Goal: Task Accomplishment & Management: Use online tool/utility

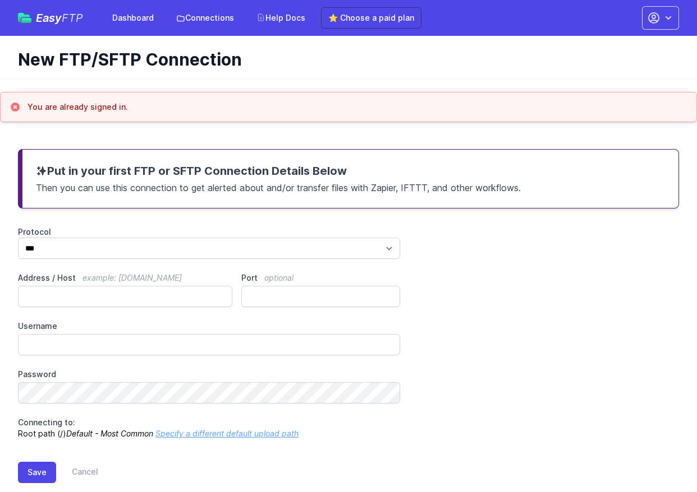
click at [156, 174] on h3 "Put in your first FTP or SFTP Connection Details Below" at bounding box center [350, 171] width 629 height 16
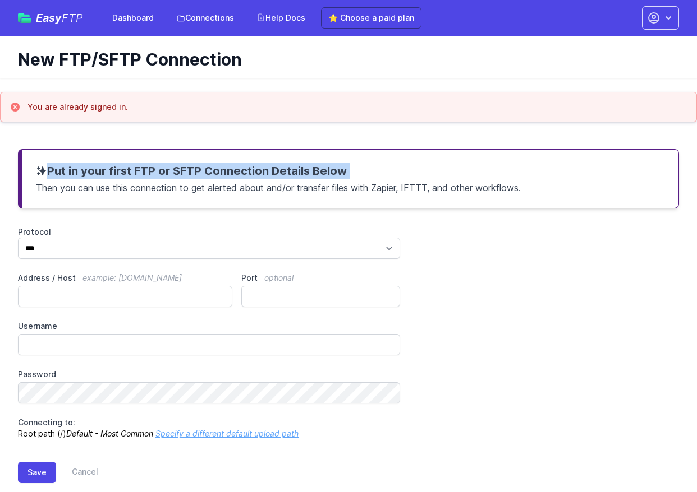
click at [156, 174] on h3 "Put in your first FTP or SFTP Connection Details Below" at bounding box center [350, 171] width 629 height 16
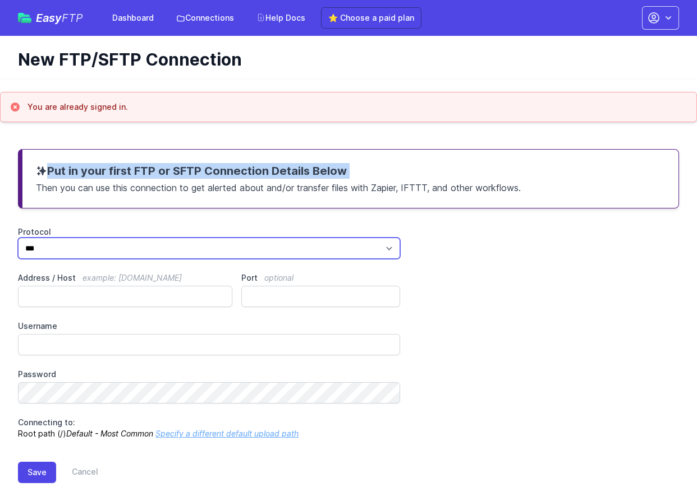
click at [107, 248] on select "*** **** ****" at bounding box center [209, 248] width 382 height 21
click at [181, 254] on select "*** **** ****" at bounding box center [209, 248] width 382 height 21
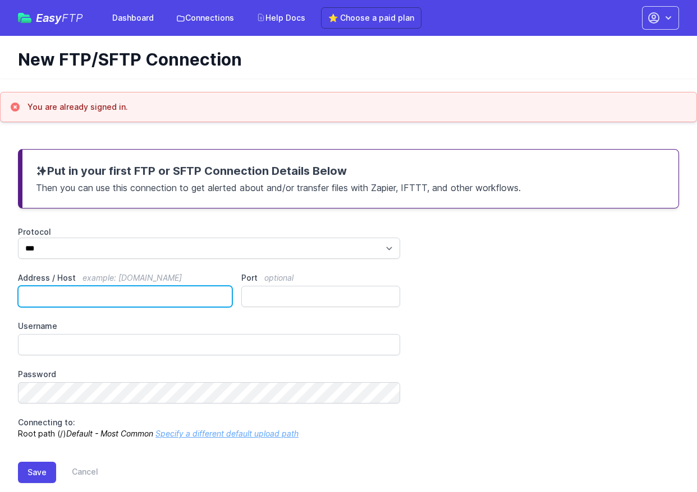
click at [161, 293] on input "Address / Host example: ftp.mydomain.com" at bounding box center [125, 296] width 214 height 21
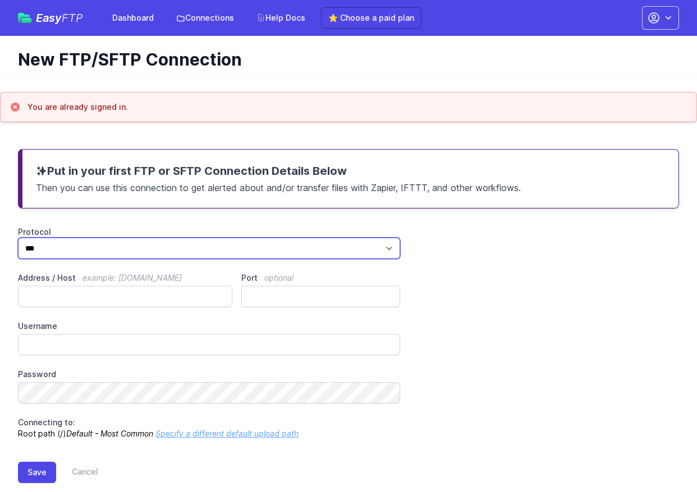
click at [190, 252] on select "*** **** ****" at bounding box center [209, 248] width 382 height 21
click at [18, 238] on select "*** **** ****" at bounding box center [209, 248] width 382 height 21
click at [194, 245] on select "*** **** ****" at bounding box center [209, 248] width 382 height 21
click at [206, 248] on select "*** **** ****" at bounding box center [209, 248] width 382 height 21
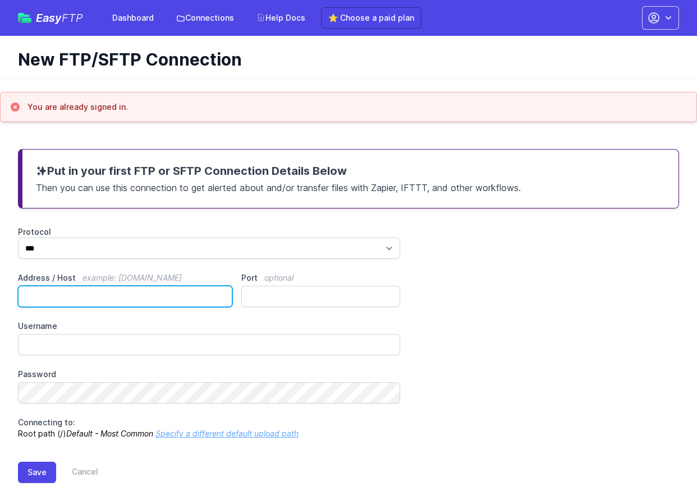
click at [114, 299] on input "Address / Host example: ftp.mydomain.com" at bounding box center [125, 296] width 214 height 21
click at [161, 279] on span "example: ftp.mydomain.com" at bounding box center [131, 278] width 99 height 10
click at [161, 286] on input "Address / Host example: ftp.mydomain.com" at bounding box center [125, 296] width 214 height 21
click at [161, 279] on span "example: ftp.mydomain.com" at bounding box center [131, 278] width 99 height 10
click at [161, 286] on input "Address / Host example: ftp.mydomain.com" at bounding box center [125, 296] width 214 height 21
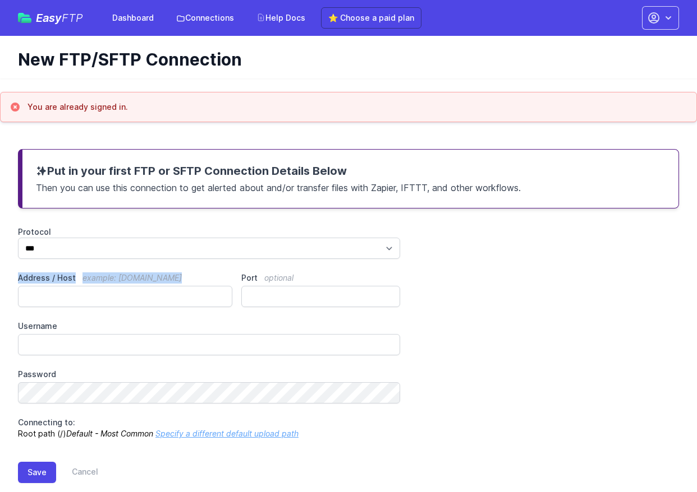
click at [161, 279] on span "example: ftp.mydomain.com" at bounding box center [131, 278] width 99 height 10
click at [161, 286] on input "Address / Host example: ftp.mydomain.com" at bounding box center [125, 296] width 214 height 21
click at [114, 279] on span "example: ftp.mydomain.com" at bounding box center [131, 278] width 99 height 10
click at [114, 286] on input "Address / Host example: ftp.mydomain.com" at bounding box center [125, 296] width 214 height 21
click at [114, 279] on span "example: ftp.mydomain.com" at bounding box center [131, 278] width 99 height 10
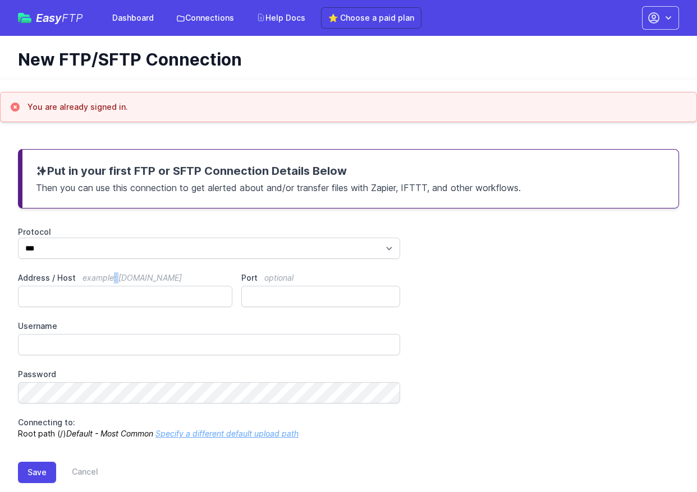
click at [114, 286] on input "Address / Host example: ftp.mydomain.com" at bounding box center [125, 296] width 214 height 21
click at [114, 279] on span "example: ftp.mydomain.com" at bounding box center [131, 278] width 99 height 10
click at [114, 286] on input "Address / Host example: ftp.mydomain.com" at bounding box center [125, 296] width 214 height 21
click at [140, 275] on span "example: ftp.mydomain.com" at bounding box center [131, 278] width 99 height 10
click at [140, 286] on input "Address / Host example: ftp.mydomain.com" at bounding box center [125, 296] width 214 height 21
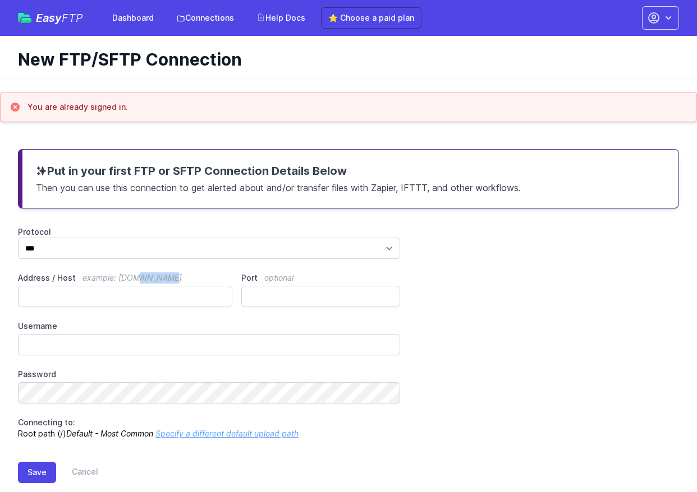
click at [140, 275] on span "example: ftp.mydomain.com" at bounding box center [131, 278] width 99 height 10
click at [140, 286] on input "Address / Host example: ftp.mydomain.com" at bounding box center [125, 296] width 214 height 21
click at [140, 275] on span "example: ftp.mydomain.com" at bounding box center [131, 278] width 99 height 10
click at [140, 286] on input "Address / Host example: ftp.mydomain.com" at bounding box center [125, 296] width 214 height 21
click at [121, 275] on span "example: ftp.mydomain.com" at bounding box center [131, 278] width 99 height 10
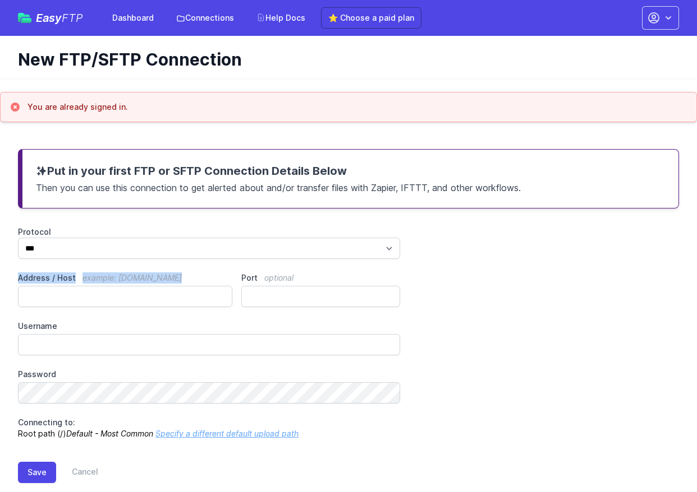
click at [121, 286] on input "Address / Host example: ftp.mydomain.com" at bounding box center [125, 296] width 214 height 21
click at [121, 275] on span "example: ftp.mydomain.com" at bounding box center [131, 278] width 99 height 10
click at [121, 286] on input "Address / Host example: ftp.mydomain.com" at bounding box center [125, 296] width 214 height 21
click at [121, 275] on span "example: ftp.mydomain.com" at bounding box center [131, 278] width 99 height 10
click at [121, 286] on input "Address / Host example: ftp.mydomain.com" at bounding box center [125, 296] width 214 height 21
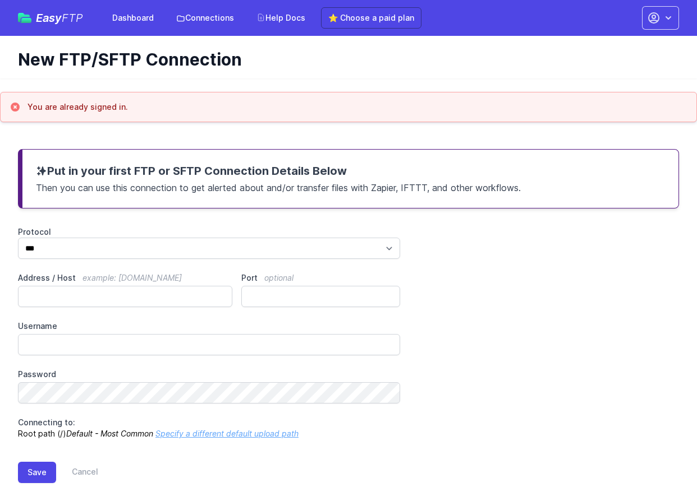
click at [268, 276] on span "optional" at bounding box center [278, 278] width 29 height 10
click at [268, 286] on input "Port optional" at bounding box center [320, 296] width 159 height 21
click at [268, 276] on span "optional" at bounding box center [278, 278] width 29 height 10
click at [268, 286] on input "Port optional" at bounding box center [320, 296] width 159 height 21
drag, startPoint x: 288, startPoint y: 285, endPoint x: 274, endPoint y: 292, distance: 16.1
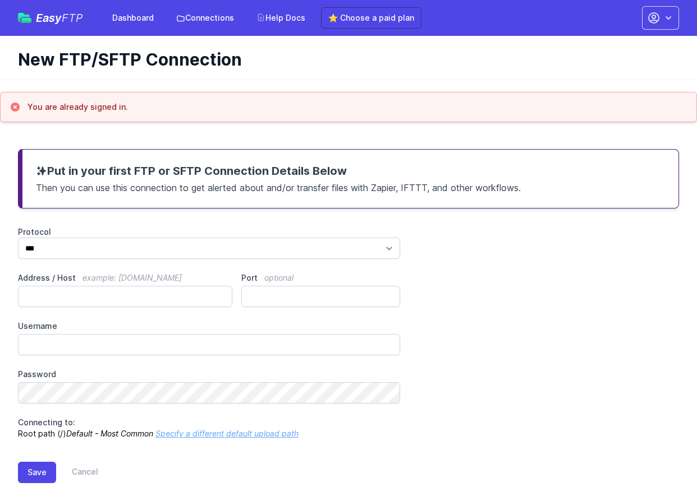
click at [288, 285] on div "Port optional" at bounding box center [320, 290] width 159 height 35
click at [256, 297] on input "Port optional" at bounding box center [320, 296] width 159 height 21
click at [140, 293] on input "Address / Host example: ftp.mydomain.com" at bounding box center [125, 296] width 214 height 21
click at [279, 286] on input "Port optional" at bounding box center [320, 296] width 159 height 21
click at [165, 293] on input "Address / Host example: ftp.mydomain.com" at bounding box center [125, 296] width 214 height 21
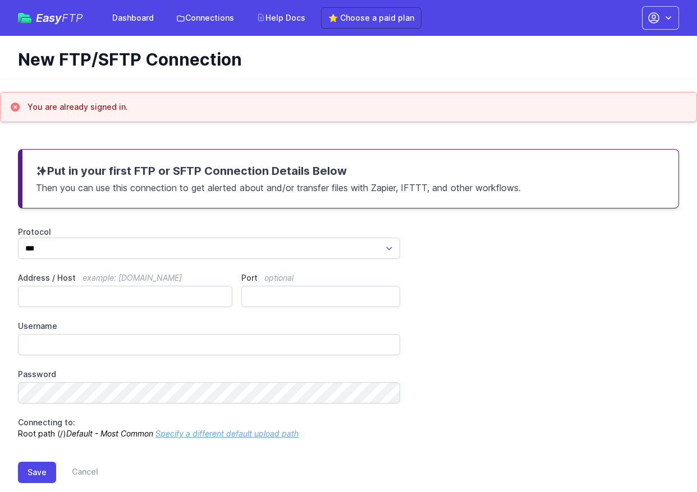
click at [171, 275] on span "example: ftp.mydomain.com" at bounding box center [131, 278] width 99 height 10
click at [171, 286] on input "Address / Host example: ftp.mydomain.com" at bounding box center [125, 296] width 214 height 21
click at [171, 275] on span "example: ftp.mydomain.com" at bounding box center [131, 278] width 99 height 10
click at [171, 286] on input "Address / Host example: ftp.mydomain.com" at bounding box center [125, 296] width 214 height 21
click at [171, 275] on span "example: ftp.mydomain.com" at bounding box center [131, 278] width 99 height 10
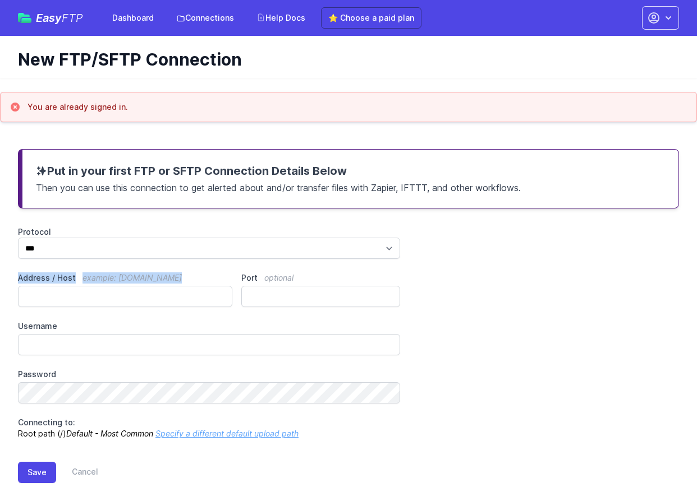
click at [171, 286] on input "Address / Host example: ftp.mydomain.com" at bounding box center [125, 296] width 214 height 21
click at [122, 270] on div "Protocol *** **** **** Address / Host example: ftp.mydomain.com Port optional U…" at bounding box center [348, 333] width 661 height 213
click at [61, 178] on h3 "Put in your first FTP or SFTP Connection Details Below" at bounding box center [350, 171] width 629 height 16
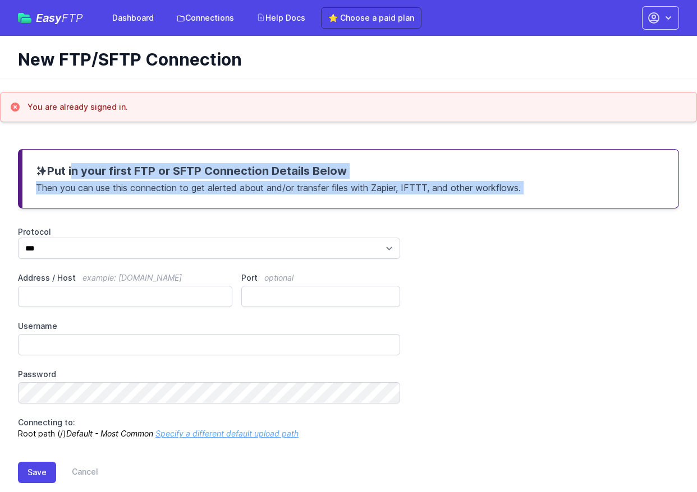
drag, startPoint x: 61, startPoint y: 178, endPoint x: 524, endPoint y: 185, distance: 463.3
click at [524, 185] on div "Put in your first FTP or SFTP Connection Details Below Then you can use this co…" at bounding box center [348, 178] width 661 height 59
click at [524, 185] on p "Then you can use this connection to get alerted about and/or transfer files wit…" at bounding box center [350, 187] width 629 height 16
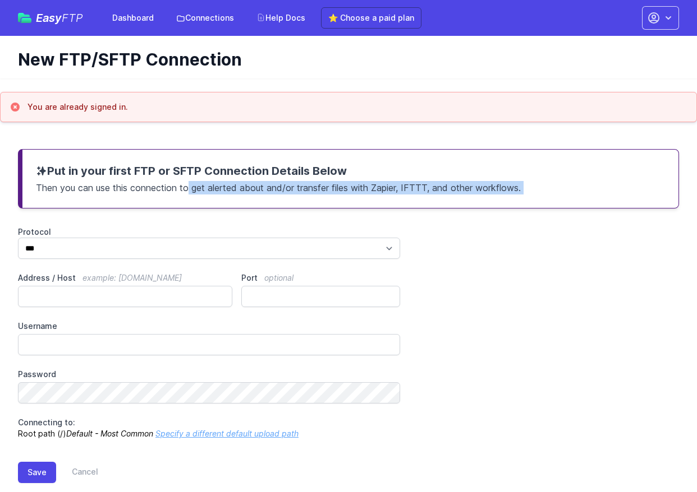
drag, startPoint x: 524, startPoint y: 185, endPoint x: 144, endPoint y: 184, distance: 380.2
click at [150, 184] on p "Then you can use this connection to get alerted about and/or transfer files wit…" at bounding box center [350, 187] width 629 height 16
click at [144, 184] on p "Then you can use this connection to get alerted about and/or transfer files wit…" at bounding box center [350, 187] width 629 height 16
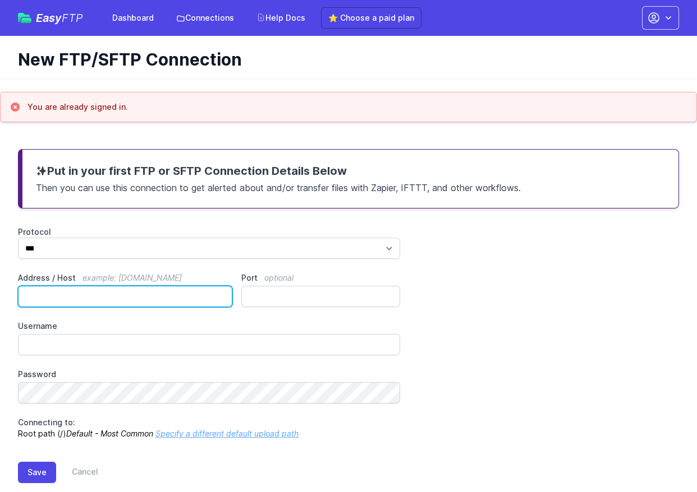
click at [77, 299] on input "Address / Host example: ftp.mydomain.com" at bounding box center [125, 296] width 214 height 21
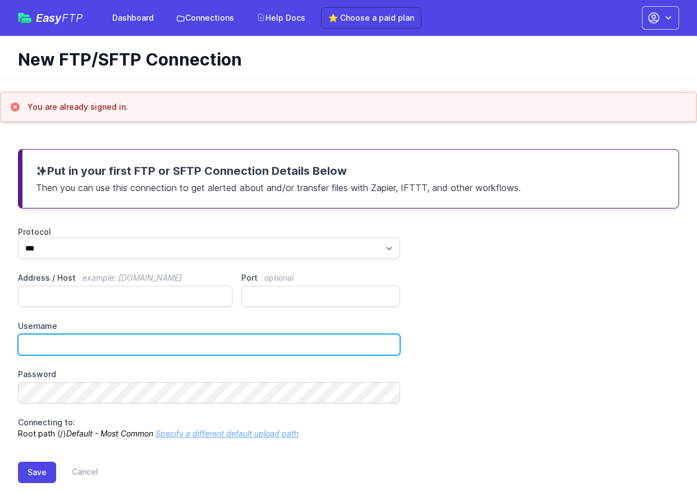
click at [190, 334] on input "Username" at bounding box center [209, 344] width 382 height 21
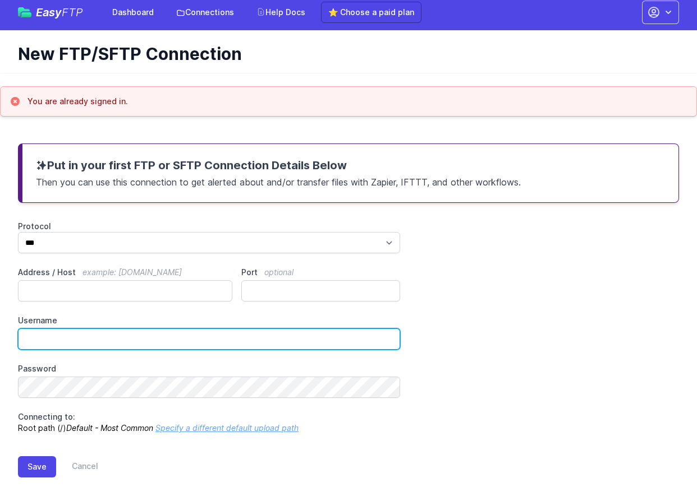
scroll to position [22, 0]
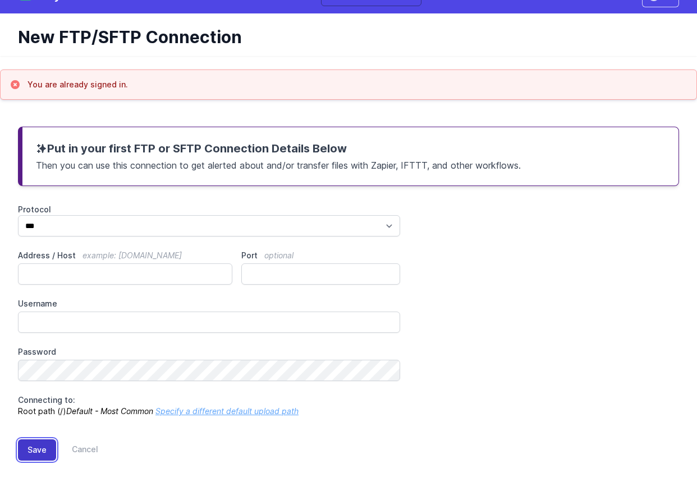
click at [29, 455] on button "Save" at bounding box center [37, 450] width 38 height 21
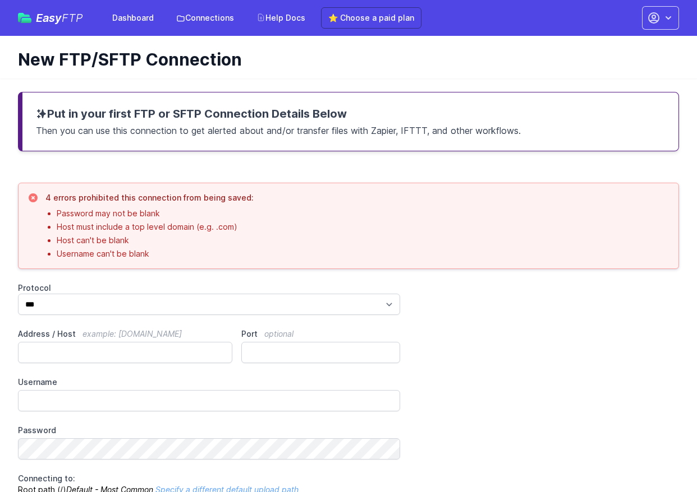
click at [57, 15] on span "Easy FTP" at bounding box center [59, 17] width 47 height 11
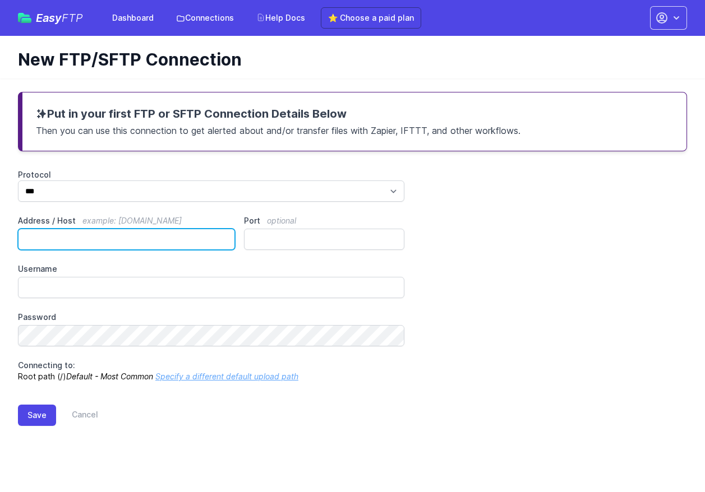
click at [110, 229] on input "Address / Host example: [DOMAIN_NAME]" at bounding box center [126, 239] width 217 height 21
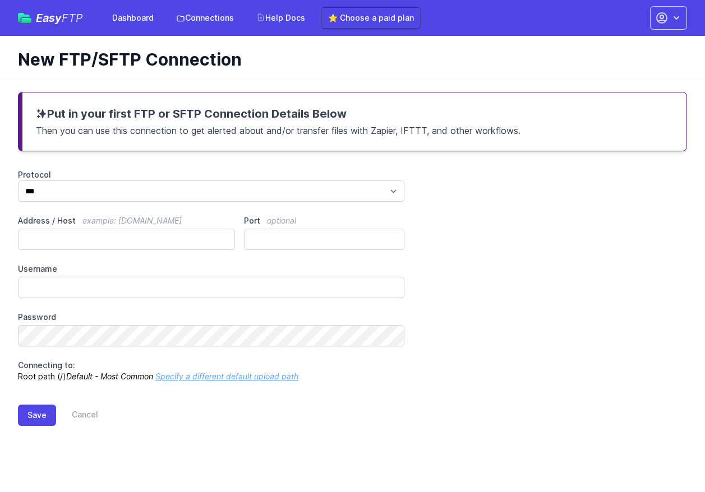
click at [93, 143] on div "Put in your first FTP or SFTP Connection Details Below Then you can use this co…" at bounding box center [352, 121] width 669 height 59
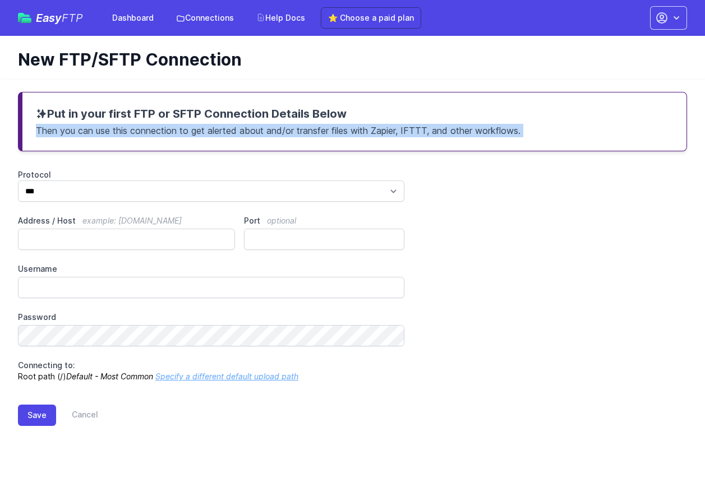
click at [93, 142] on div "Put in your first FTP or SFTP Connection Details Below Then you can use this co…" at bounding box center [352, 121] width 669 height 59
click at [170, 143] on div "Put in your first FTP or SFTP Connection Details Below Then you can use this co…" at bounding box center [352, 121] width 669 height 59
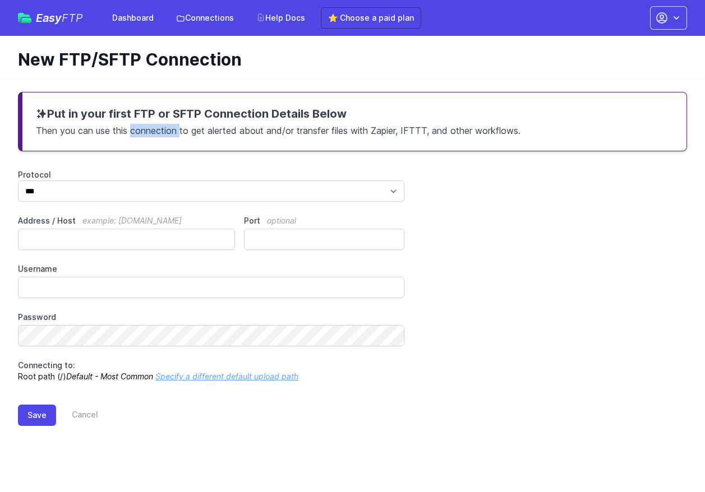
click at [170, 143] on div "Put in your first FTP or SFTP Connection Details Below Then you can use this co…" at bounding box center [352, 121] width 669 height 59
click at [187, 135] on p "Then you can use this connection to get alerted about and/or transfer files wit…" at bounding box center [354, 130] width 637 height 16
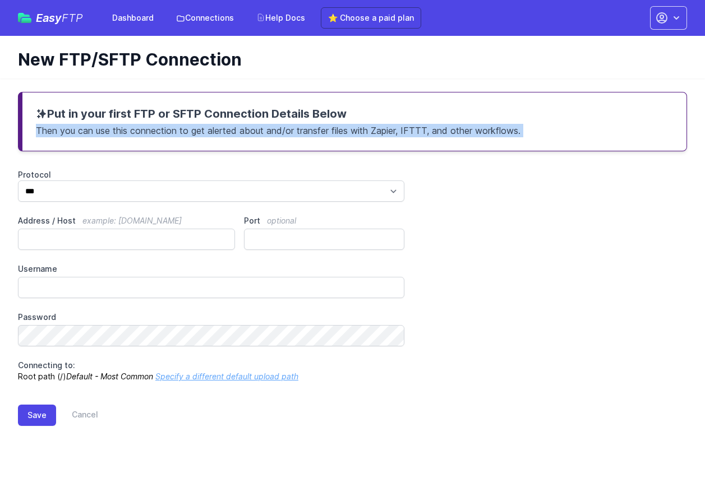
click at [187, 135] on p "Then you can use this connection to get alerted about and/or transfer files wit…" at bounding box center [354, 130] width 637 height 16
click at [225, 135] on p "Then you can use this connection to get alerted about and/or transfer files wit…" at bounding box center [354, 130] width 637 height 16
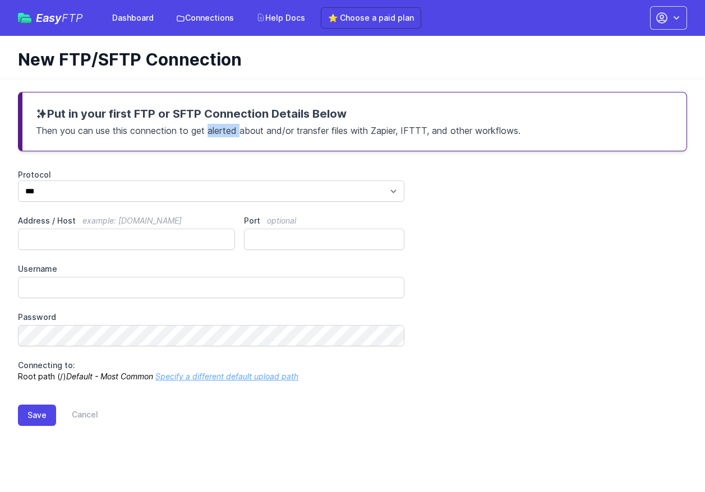
click at [225, 135] on p "Then you can use this connection to get alerted about and/or transfer files wit…" at bounding box center [354, 130] width 637 height 16
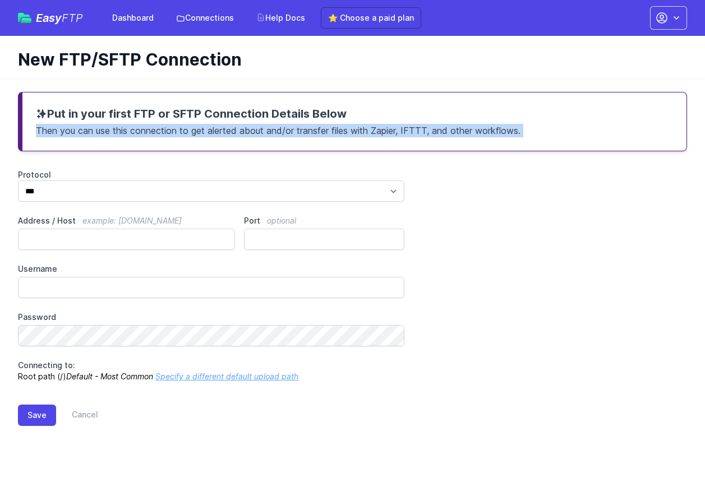
click at [225, 135] on p "Then you can use this connection to get alerted about and/or transfer files wit…" at bounding box center [354, 130] width 637 height 16
click at [166, 127] on p "Then you can use this connection to get alerted about and/or transfer files wit…" at bounding box center [354, 130] width 637 height 16
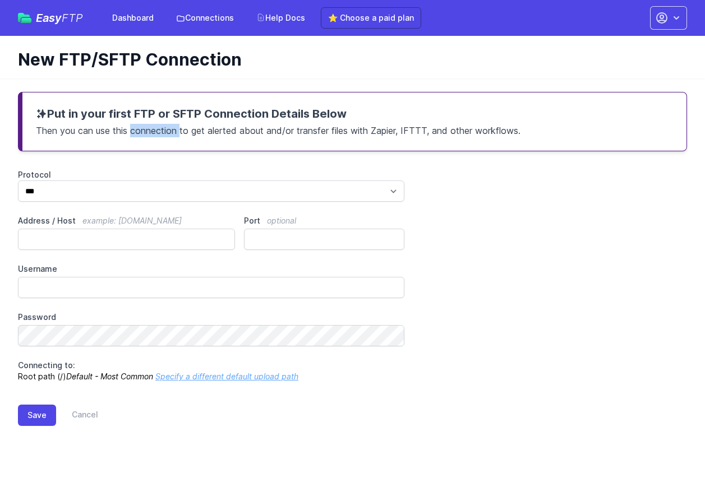
click at [166, 127] on p "Then you can use this connection to get alerted about and/or transfer files wit…" at bounding box center [354, 130] width 637 height 16
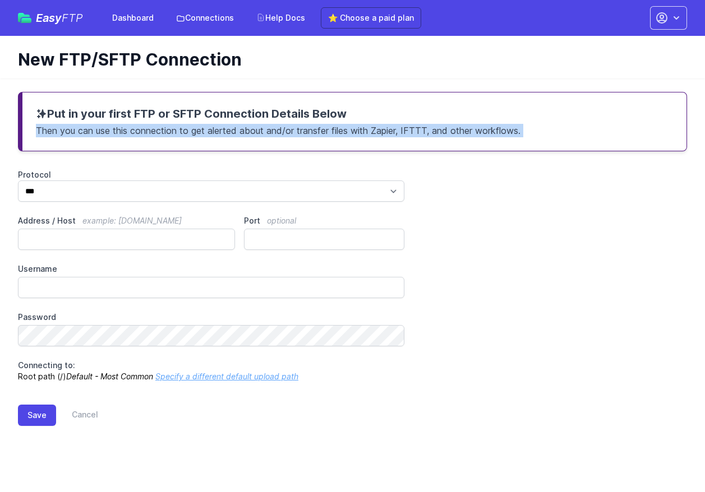
click at [166, 127] on p "Then you can use this connection to get alerted about and/or transfer files wit…" at bounding box center [354, 130] width 637 height 16
click at [151, 144] on div "Put in your first FTP or SFTP Connection Details Below Then you can use this co…" at bounding box center [352, 121] width 669 height 59
click at [30, 416] on button "Save" at bounding box center [37, 415] width 38 height 21
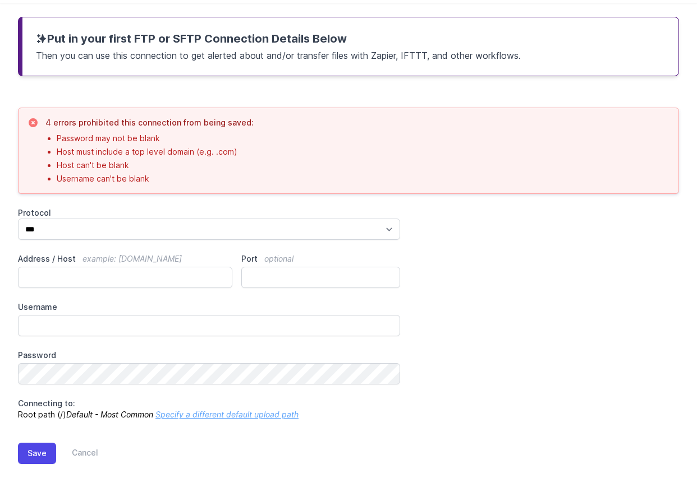
scroll to position [79, 0]
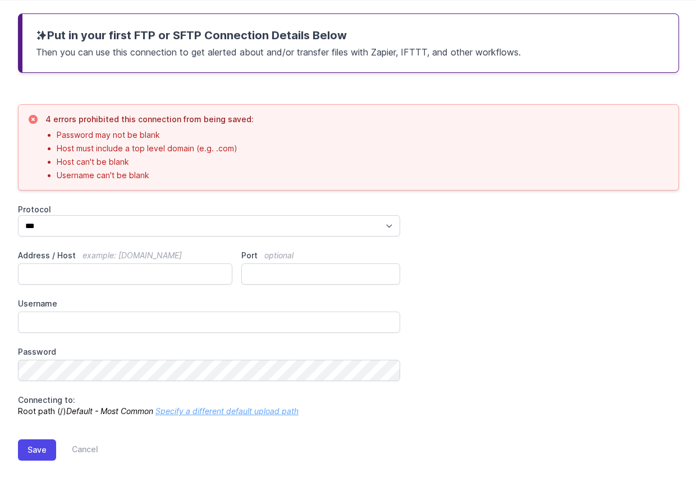
click at [93, 413] on icon "Default - Most Common" at bounding box center [109, 412] width 87 height 10
click at [93, 412] on icon "Default - Most Common" at bounding box center [109, 412] width 87 height 10
click at [91, 411] on icon "Default - Most Common" at bounding box center [109, 412] width 87 height 10
click at [12, 411] on div "Put in your first FTP or SFTP Connection Details Below Then you can use this co…" at bounding box center [348, 246] width 697 height 492
click at [53, 413] on p "Connecting to: Root path (/) Default - Most Common Specify a different default …" at bounding box center [209, 406] width 382 height 22
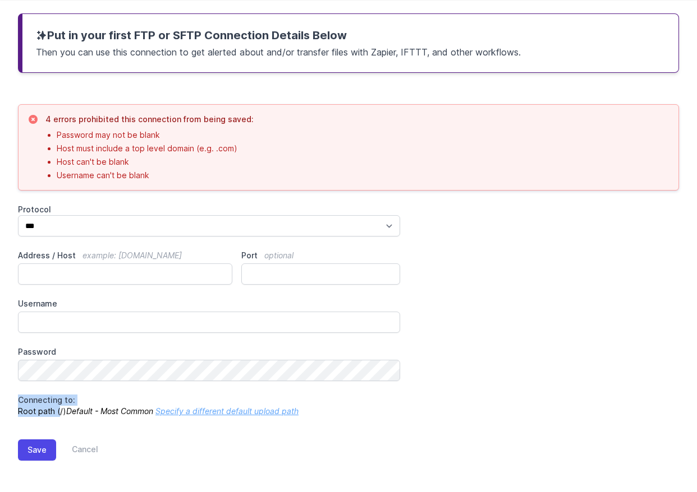
drag, startPoint x: 53, startPoint y: 413, endPoint x: 105, endPoint y: 401, distance: 54.1
click at [105, 401] on p "Connecting to: Root path (/) Default - Most Common Specify a different default …" at bounding box center [209, 406] width 382 height 22
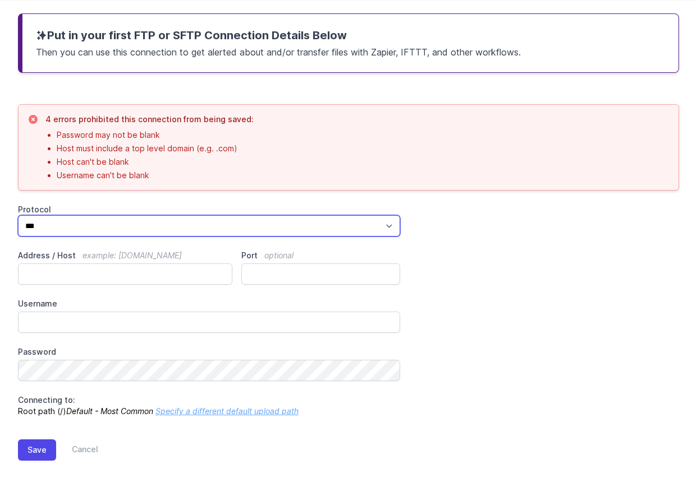
click at [109, 225] on select "*** **** ****" at bounding box center [209, 225] width 382 height 21
select select "****"
click at [18, 215] on select "*** **** ****" at bounding box center [209, 225] width 382 height 21
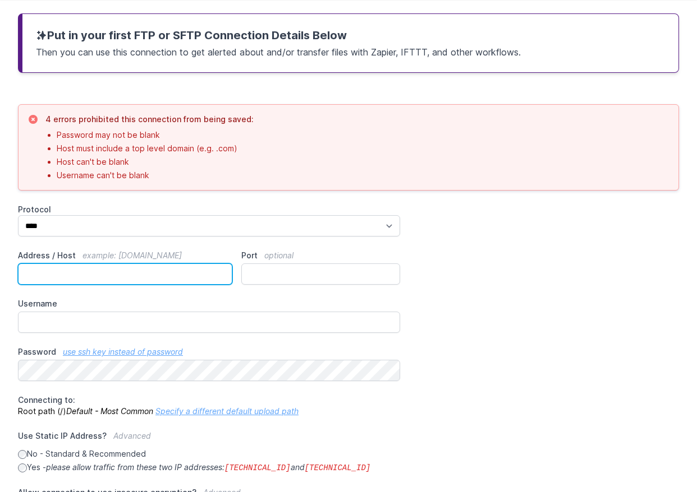
click at [107, 273] on input "Address / Host example: [DOMAIN_NAME]" at bounding box center [125, 274] width 214 height 21
click at [142, 251] on span "example: [DOMAIN_NAME]" at bounding box center [131, 256] width 99 height 10
click at [142, 264] on input "Address / Host example: [DOMAIN_NAME]" at bounding box center [125, 274] width 214 height 21
click at [142, 251] on span "example: [DOMAIN_NAME]" at bounding box center [131, 256] width 99 height 10
click at [142, 264] on input "Address / Host example: [DOMAIN_NAME]" at bounding box center [125, 274] width 214 height 21
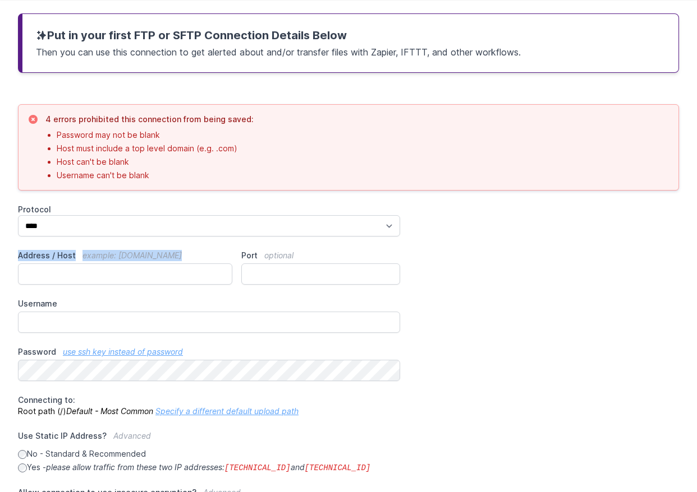
click at [142, 251] on span "example: [DOMAIN_NAME]" at bounding box center [131, 256] width 99 height 10
click at [142, 264] on input "Address / Host example: [DOMAIN_NAME]" at bounding box center [125, 274] width 214 height 21
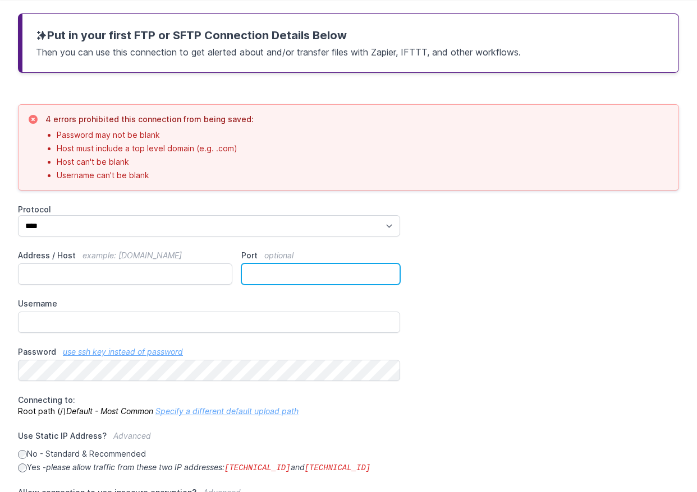
click at [280, 269] on input "Port optional" at bounding box center [320, 274] width 159 height 21
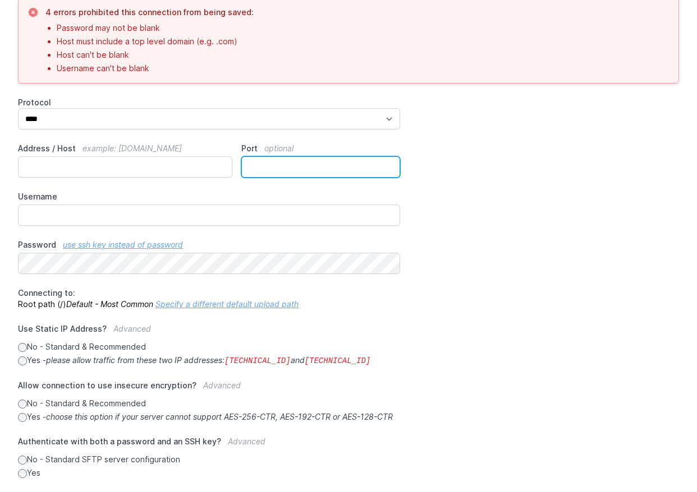
scroll to position [191, 0]
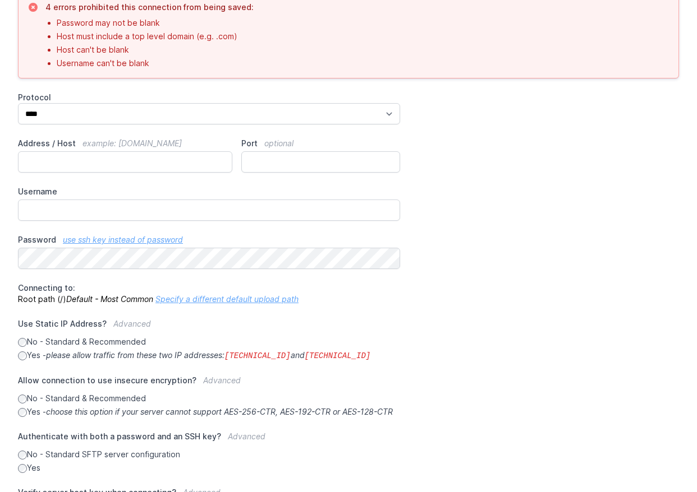
click at [23, 289] on span "Connecting to:" at bounding box center [46, 288] width 57 height 10
drag, startPoint x: 23, startPoint y: 289, endPoint x: 66, endPoint y: 300, distance: 44.1
click at [65, 300] on p "Connecting to: Root path (/) Default - Most Common Specify a different default …" at bounding box center [209, 294] width 382 height 22
click at [66, 300] on p "Connecting to: Root path (/) Default - Most Common Specify a different default …" at bounding box center [209, 294] width 382 height 22
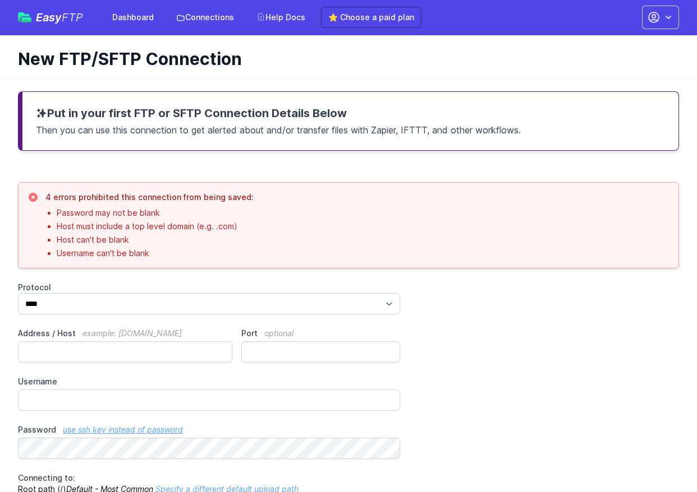
scroll to position [0, 0]
click at [30, 63] on h1 "New FTP/SFTP Connection" at bounding box center [344, 59] width 652 height 20
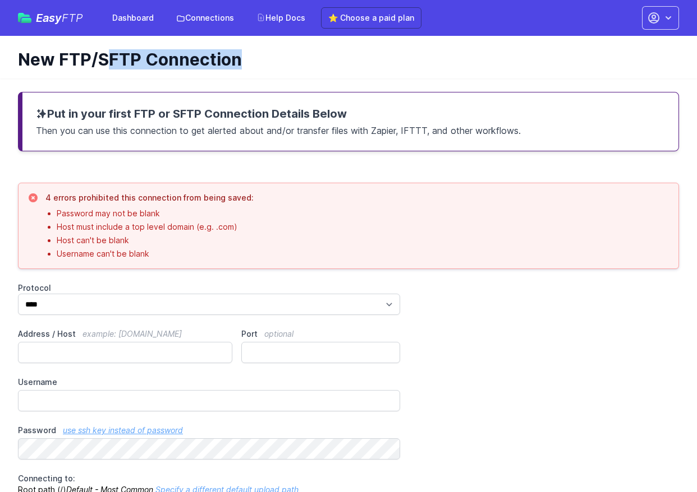
drag, startPoint x: 30, startPoint y: 63, endPoint x: 241, endPoint y: 71, distance: 211.6
click at [241, 71] on div "New FTP/SFTP Connection" at bounding box center [348, 57] width 697 height 43
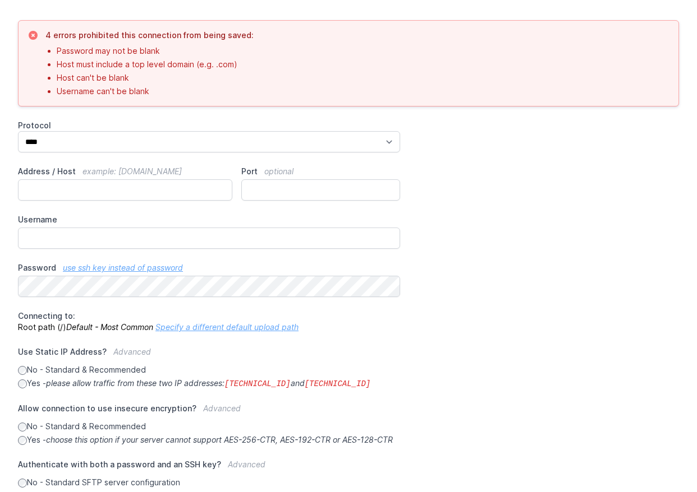
scroll to position [168, 0]
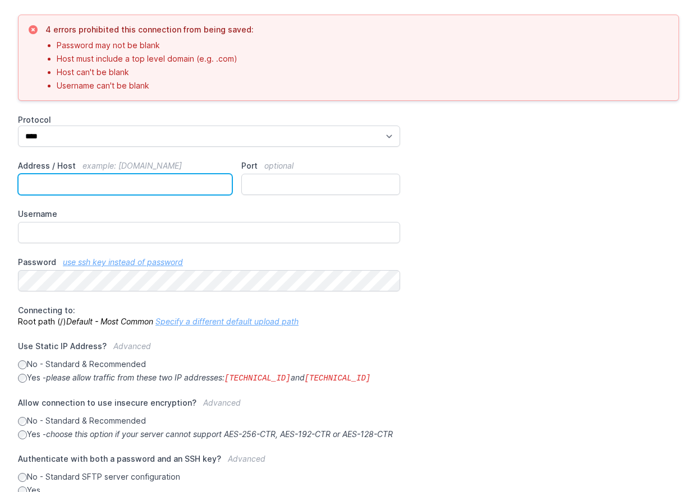
click at [106, 181] on input "Address / Host example: [DOMAIN_NAME]" at bounding box center [125, 184] width 214 height 21
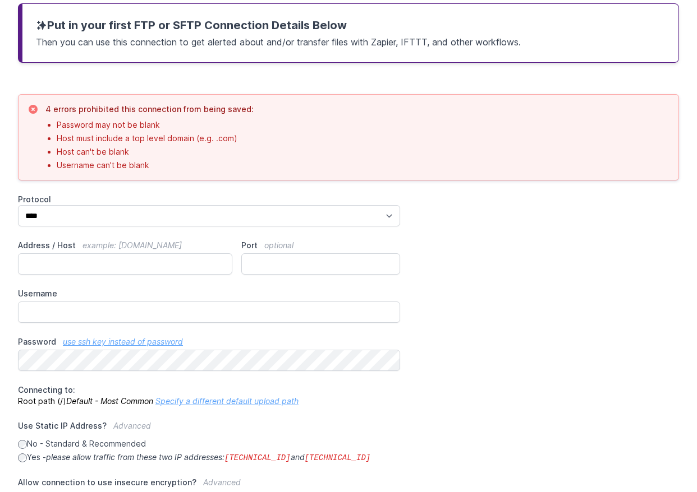
scroll to position [0, 0]
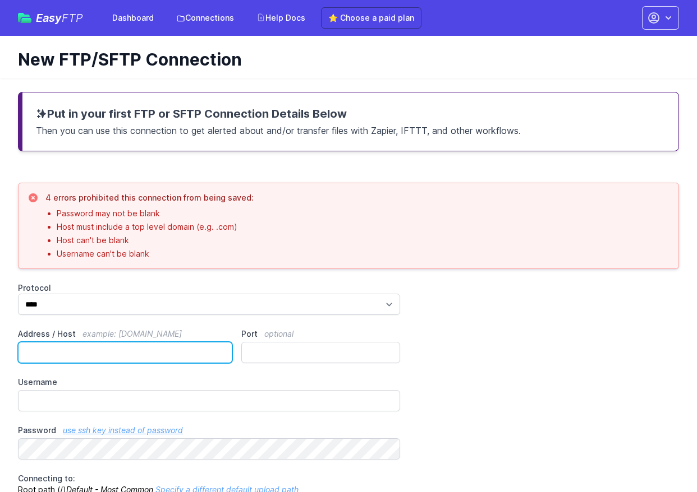
click at [66, 355] on input "Address / Host example: [DOMAIN_NAME]" at bounding box center [125, 352] width 214 height 21
paste input "**********"
type input "**********"
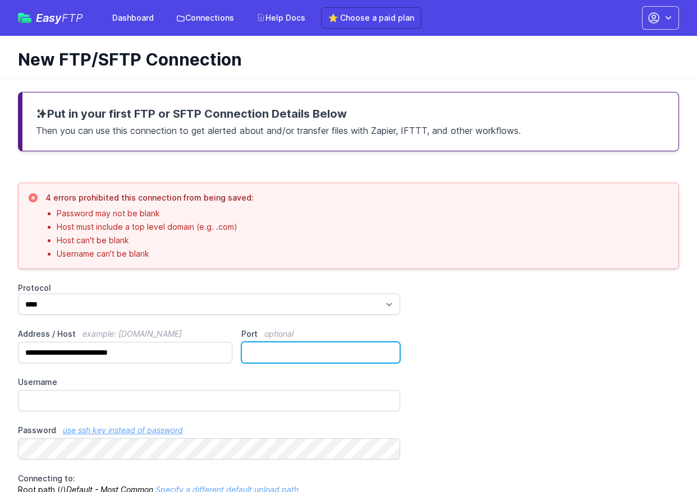
click at [292, 347] on input "Port optional" at bounding box center [320, 352] width 159 height 21
paste input "**"
type input "**"
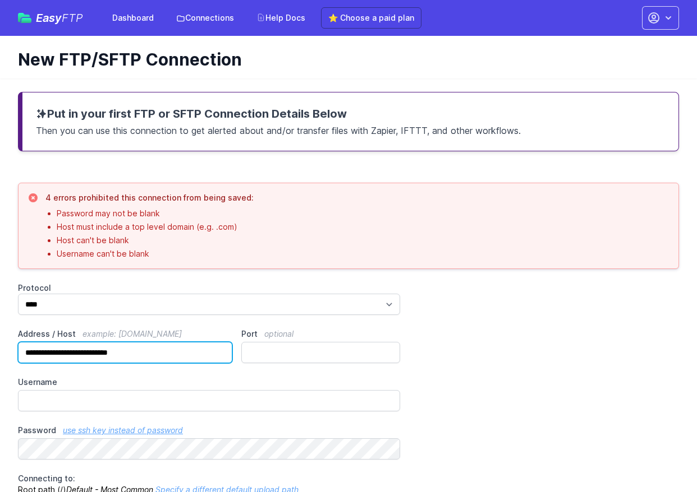
drag, startPoint x: 140, startPoint y: 345, endPoint x: -79, endPoint y: 347, distance: 219.3
click at [0, 347] on html "Easy FTP Dashboard Connections Help Docs ⭐ Choose a paid plan Account Settings …" at bounding box center [348, 398] width 697 height 796
paste input "*"
type input "**********"
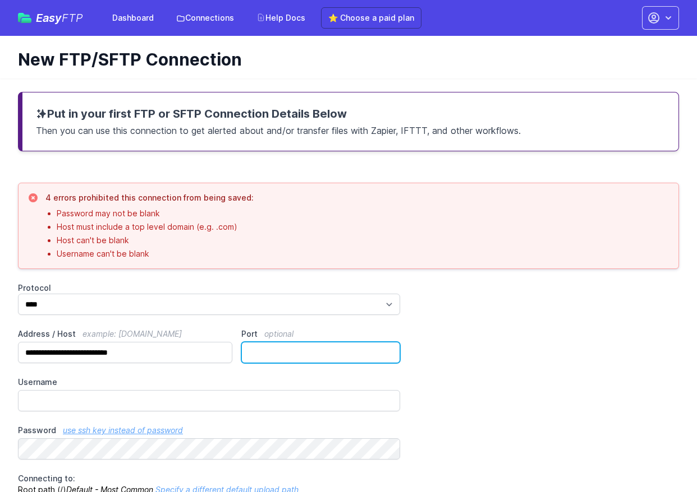
drag, startPoint x: 291, startPoint y: 353, endPoint x: 52, endPoint y: 326, distance: 240.4
paste input "**"
type input "****"
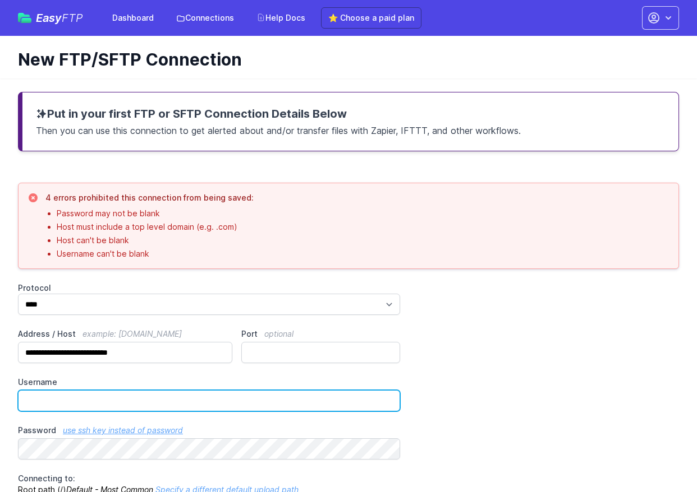
drag, startPoint x: 185, startPoint y: 392, endPoint x: 103, endPoint y: 367, distance: 85.1
click at [183, 391] on input "Username" at bounding box center [209, 400] width 382 height 21
paste input "**********"
type input "**********"
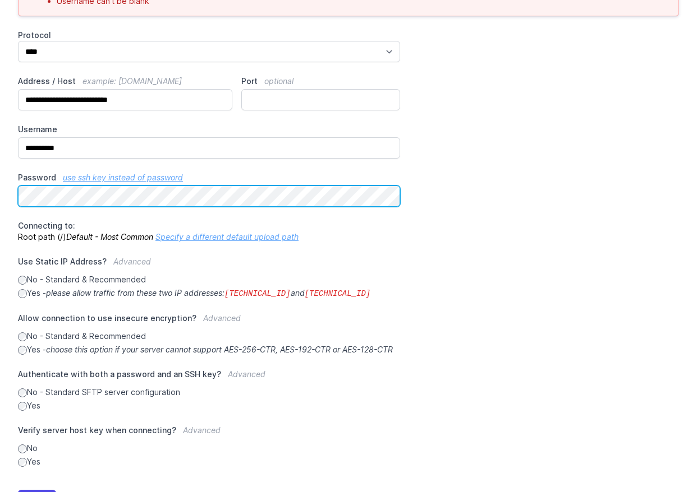
scroll to position [280, 0]
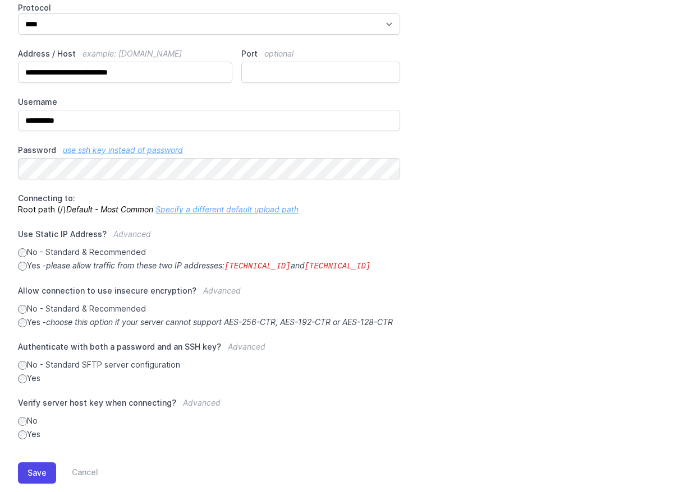
click at [28, 300] on label "Allow connection to use insecure encryption? Advanced" at bounding box center [209, 294] width 382 height 18
click at [40, 296] on label "Allow connection to use insecure encryption? Advanced" at bounding box center [209, 294] width 382 height 18
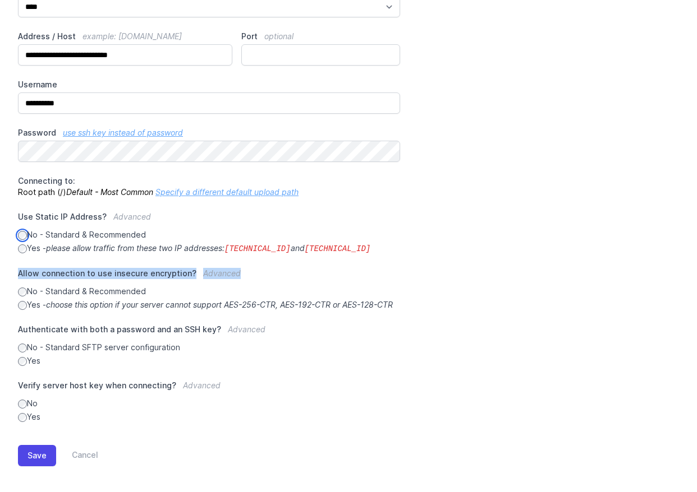
scroll to position [315, 0]
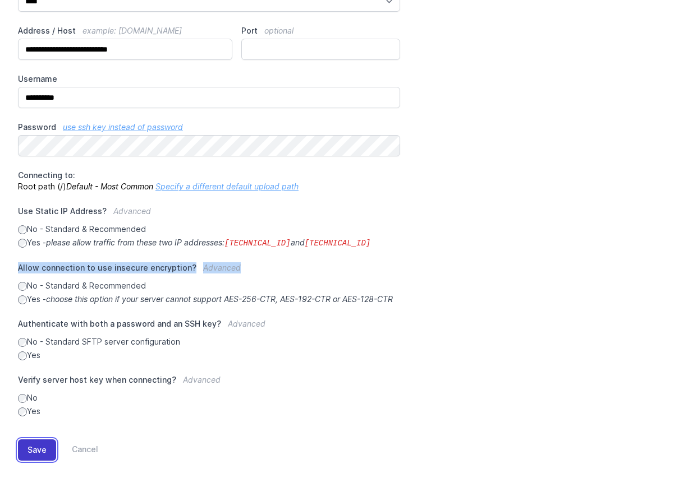
click at [31, 442] on button "Save" at bounding box center [37, 450] width 38 height 21
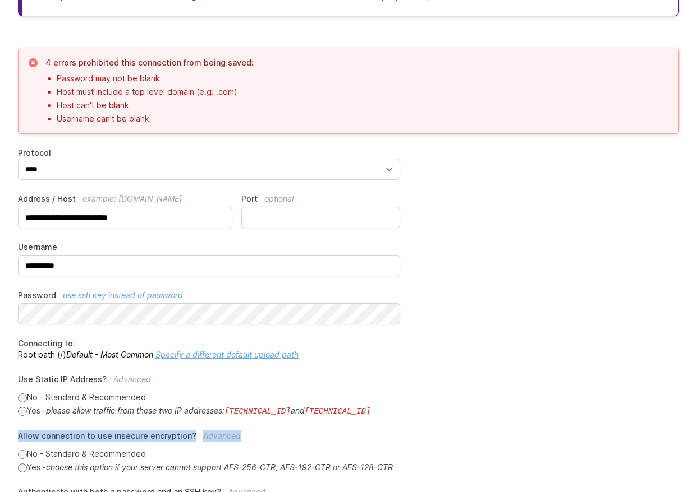
scroll to position [90, 0]
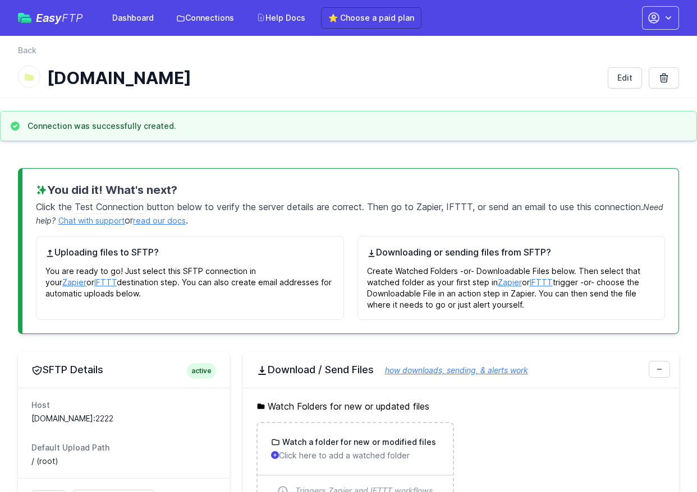
click at [123, 79] on h1 "tollasbolt.sftp.shoprenter.hu" at bounding box center [322, 78] width 551 height 20
click at [122, 79] on h1 "tollasbolt.sftp.shoprenter.hu" at bounding box center [322, 78] width 551 height 20
click at [273, 91] on div "back Back tollasbolt.sftp.shoprenter.hu Edit" at bounding box center [348, 67] width 697 height 62
click at [202, 269] on p "You are ready to go! Just select this SFTP connection in your Zapier or IFTTT d…" at bounding box center [189, 279] width 289 height 40
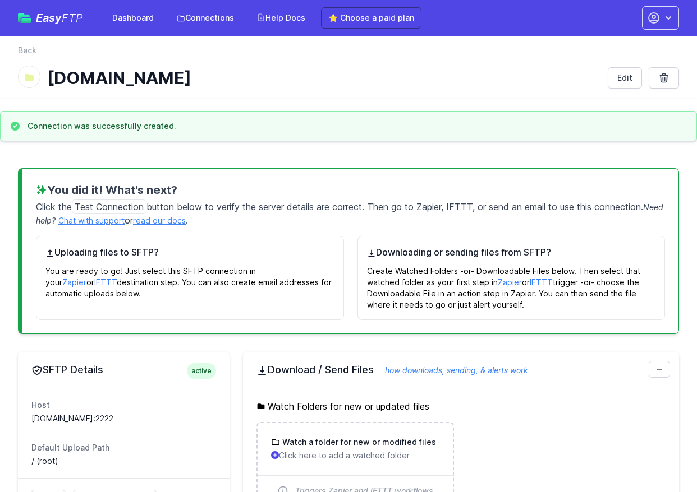
click at [434, 256] on h4 "Downloading or sending files from SFTP?" at bounding box center [511, 252] width 289 height 13
click at [467, 254] on h4 "Downloading or sending files from SFTP?" at bounding box center [511, 252] width 289 height 13
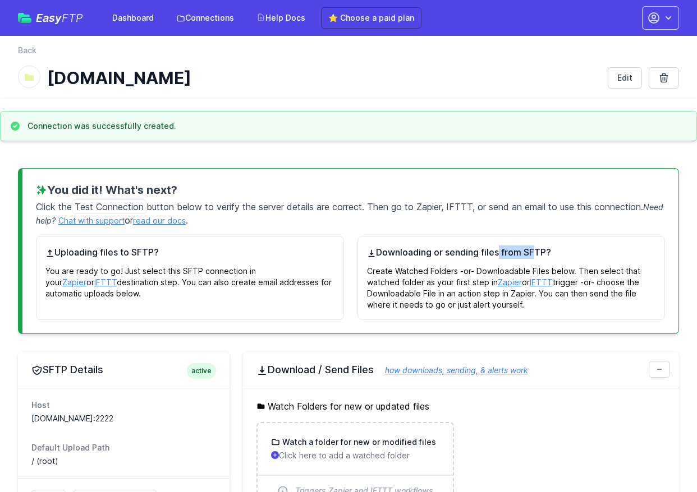
click at [467, 254] on h4 "Downloading or sending files from SFTP?" at bounding box center [511, 252] width 289 height 13
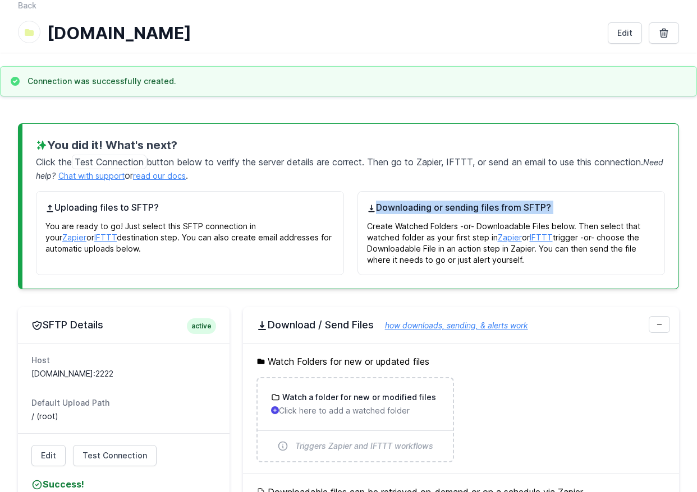
scroll to position [112, 0]
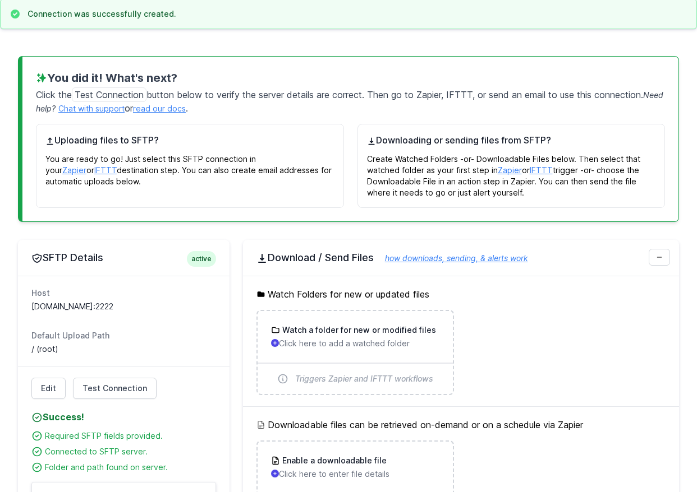
click at [305, 288] on h5 "Watch Folders for new or updated files" at bounding box center [460, 294] width 409 height 13
click at [358, 288] on h5 "Watch Folders for new or updated files" at bounding box center [460, 294] width 409 height 13
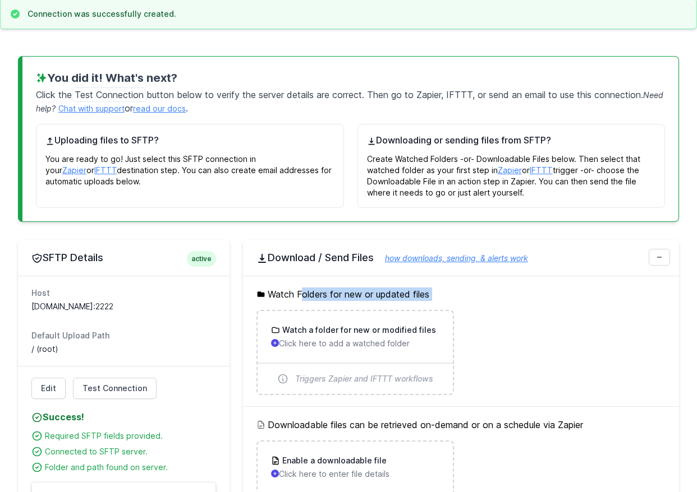
click at [358, 288] on h5 "Watch Folders for new or updated files" at bounding box center [460, 294] width 409 height 13
click at [338, 293] on h5 "Watch Folders for new or updated files" at bounding box center [460, 294] width 409 height 13
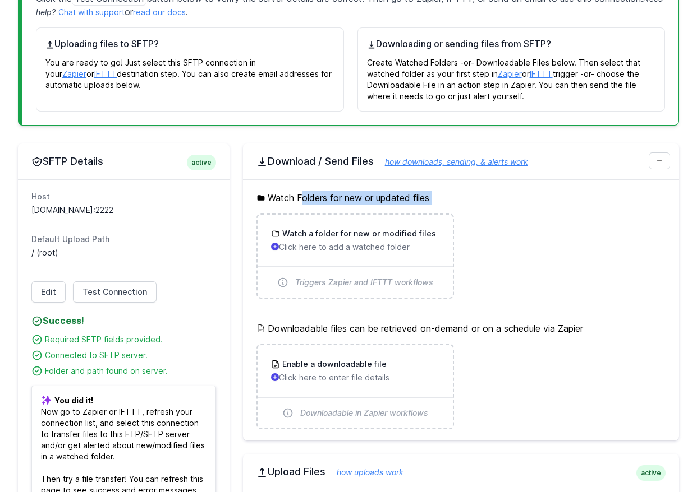
scroll to position [224, 0]
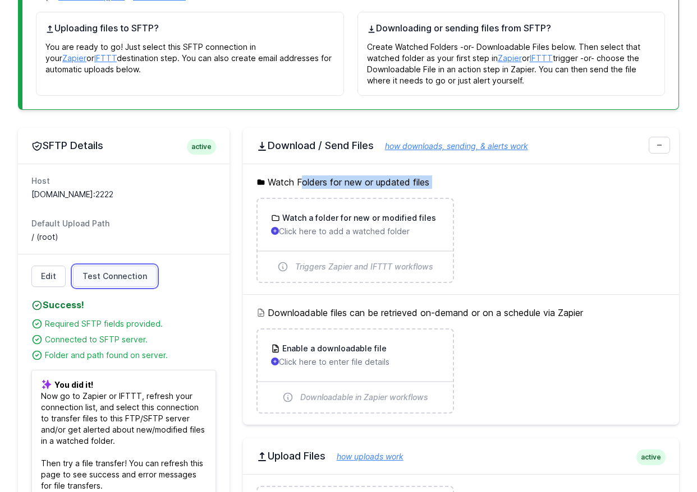
click at [104, 280] on span "Test Connection" at bounding box center [114, 276] width 64 height 11
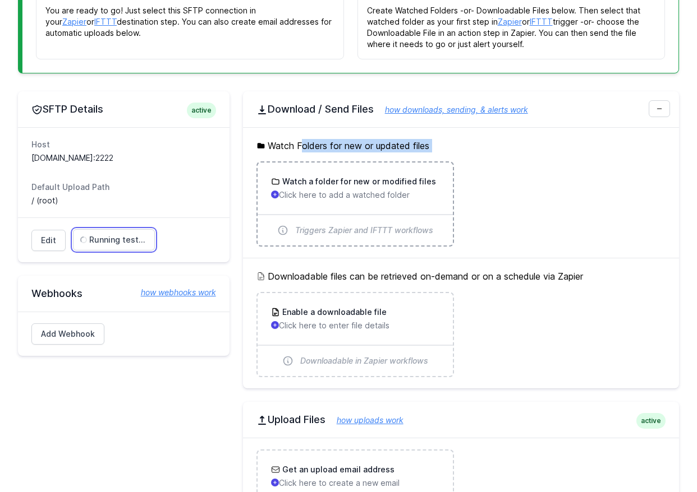
scroll to position [280, 0]
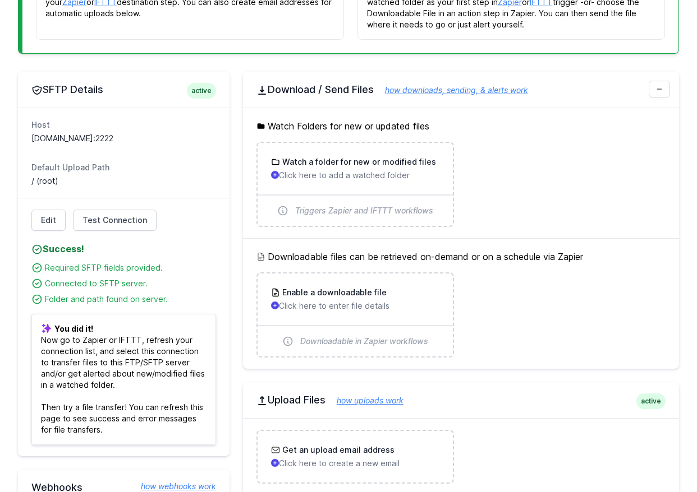
click at [67, 269] on div "Required SFTP fields provided." at bounding box center [130, 267] width 171 height 11
drag, startPoint x: 67, startPoint y: 269, endPoint x: 155, endPoint y: 288, distance: 90.1
click at [155, 288] on ul "Required SFTP fields provided. Connected to SFTP server. Folder and path found …" at bounding box center [123, 280] width 185 height 49
click at [155, 288] on div "Connected to SFTP server." at bounding box center [130, 283] width 171 height 11
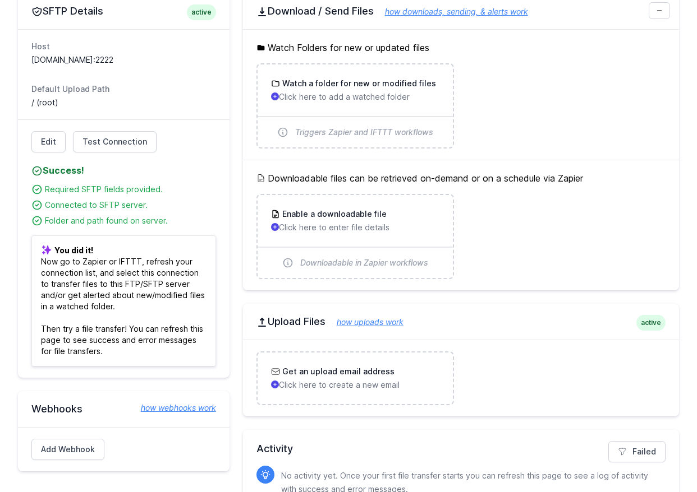
scroll to position [393, 0]
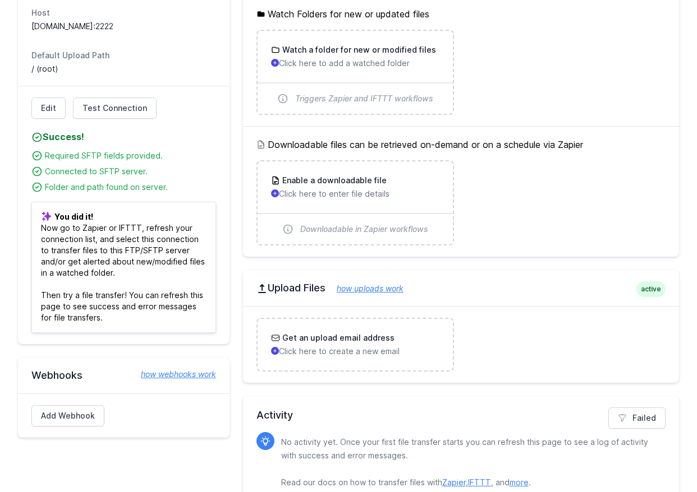
drag, startPoint x: 97, startPoint y: 262, endPoint x: 142, endPoint y: 279, distance: 47.7
click at [136, 278] on p "You did it! Now go to Zapier or IFTTT, refresh your connection list, and select…" at bounding box center [123, 267] width 185 height 131
click at [142, 279] on p "You did it! Now go to Zapier or IFTTT, refresh your connection list, and select…" at bounding box center [123, 267] width 185 height 131
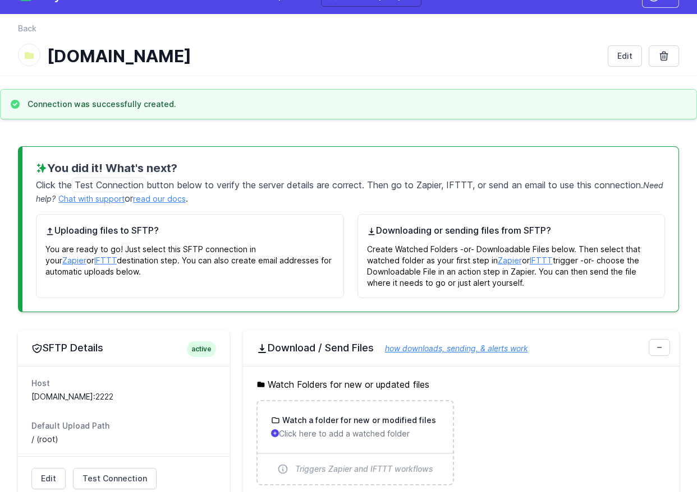
scroll to position [0, 0]
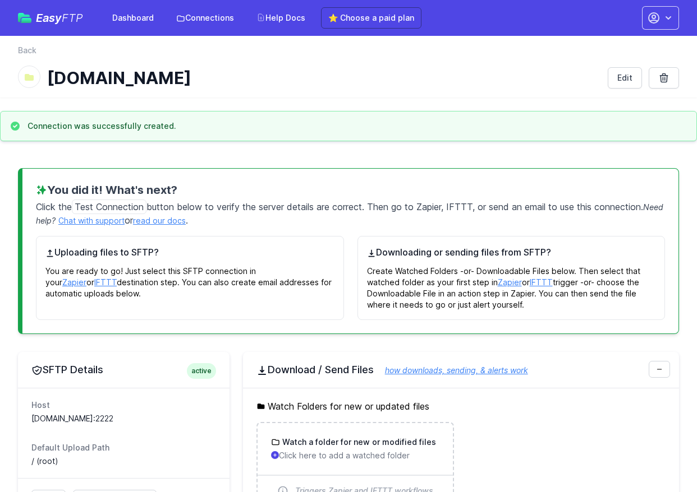
click at [52, 185] on h3 "You did it! What's next?" at bounding box center [350, 190] width 629 height 16
drag, startPoint x: 78, startPoint y: 187, endPoint x: 176, endPoint y: 190, distance: 98.2
click at [176, 190] on h3 "You did it! What's next?" at bounding box center [350, 190] width 629 height 16
click at [659, 13] on icon "button" at bounding box center [653, 17] width 13 height 13
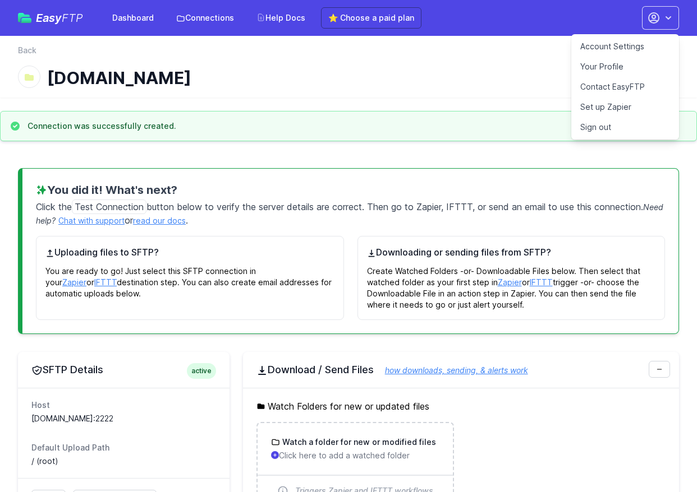
click at [643, 50] on link "Account Settings" at bounding box center [625, 46] width 108 height 20
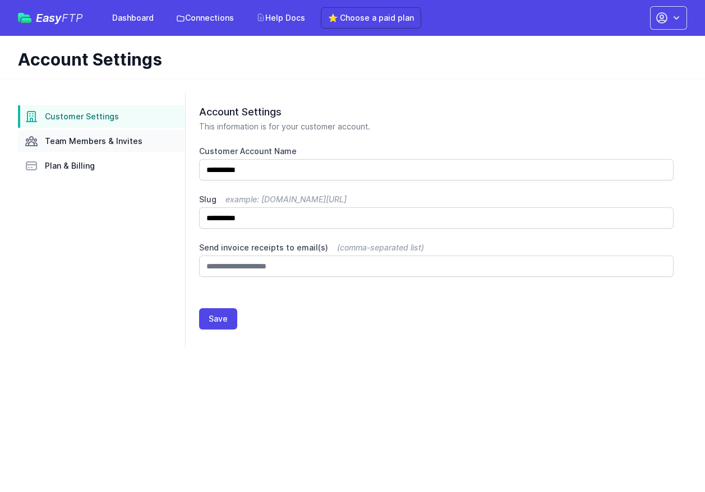
click at [105, 140] on span "Team Members & Invites" at bounding box center [94, 141] width 98 height 11
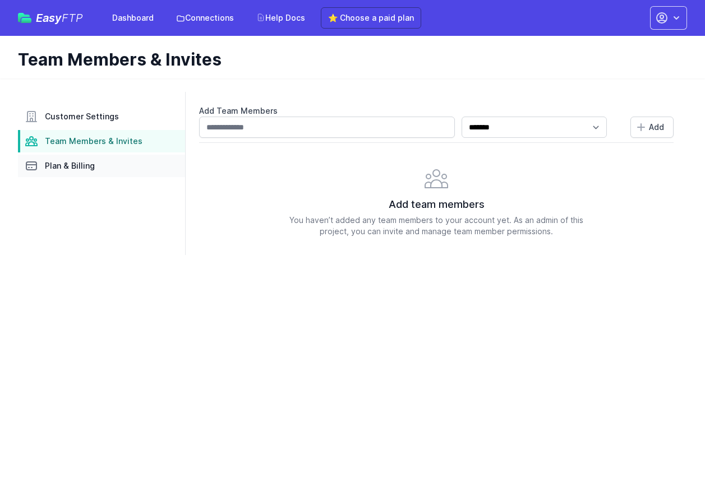
click at [101, 166] on link "Plan & Billing" at bounding box center [101, 166] width 167 height 22
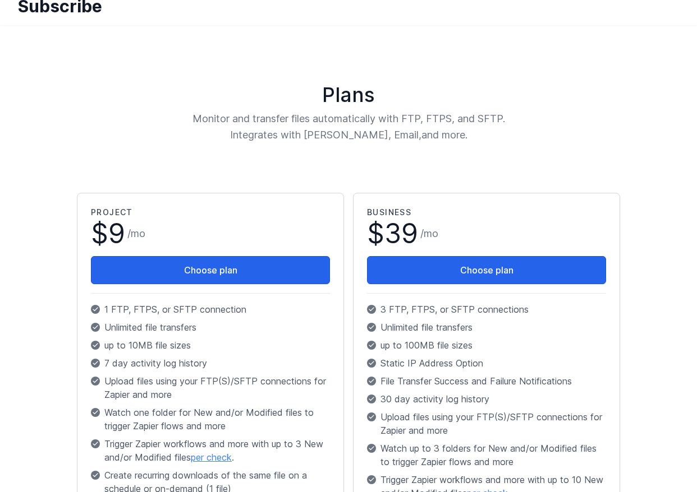
scroll to position [112, 0]
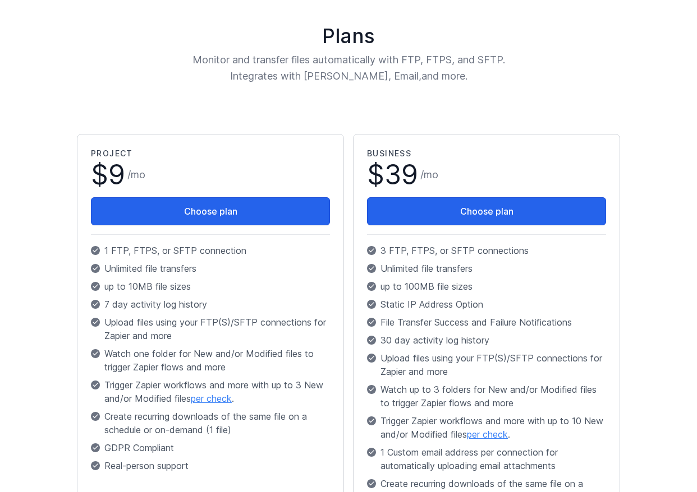
click at [104, 255] on p "1 FTP, FTPS, or SFTP connection" at bounding box center [210, 250] width 239 height 13
drag, startPoint x: 105, startPoint y: 255, endPoint x: 192, endPoint y: 259, distance: 87.6
click at [192, 258] on div "Project $ 9 / mo Choose plan 1 FTP, FTPS, or SFTP connection Unlimited file tra…" at bounding box center [210, 312] width 239 height 329
click at [192, 259] on div "Project $ 9 / mo Choose plan 1 FTP, FTPS, or SFTP connection Unlimited file tra…" at bounding box center [210, 312] width 239 height 329
click at [122, 256] on p "1 FTP, FTPS, or SFTP connection" at bounding box center [210, 250] width 239 height 13
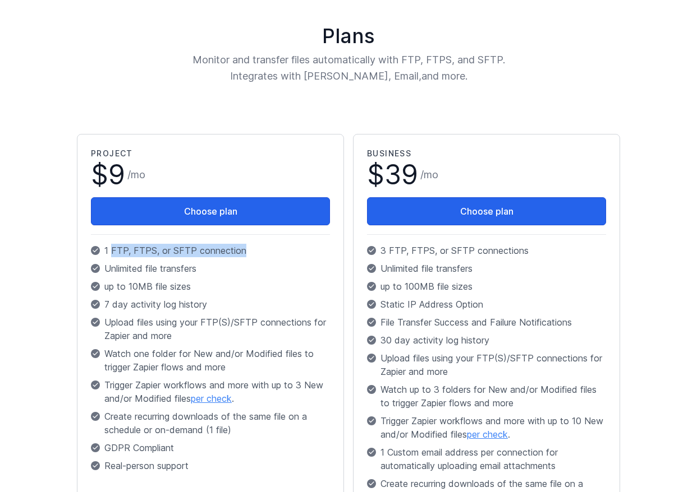
drag, startPoint x: 122, startPoint y: 256, endPoint x: 219, endPoint y: 249, distance: 97.3
click at [219, 249] on p "1 FTP, FTPS, or SFTP connection" at bounding box center [210, 250] width 239 height 13
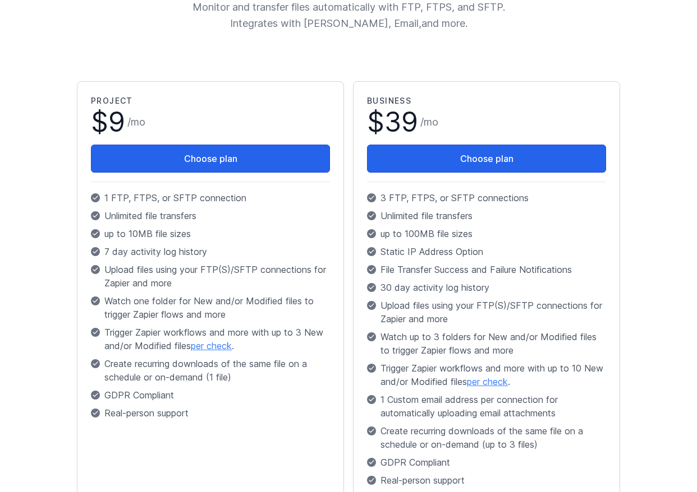
scroll to position [224, 0]
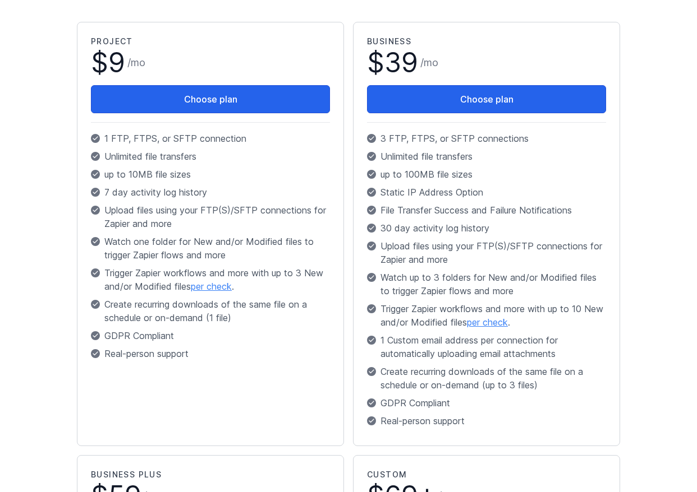
click at [104, 137] on p "1 FTP, FTPS, or SFTP connection" at bounding box center [210, 138] width 239 height 13
drag, startPoint x: 104, startPoint y: 137, endPoint x: 261, endPoint y: 145, distance: 156.7
click at [261, 145] on div "Project $ 9 / mo Choose plan 1 FTP, FTPS, or SFTP connection Unlimited file tra…" at bounding box center [210, 200] width 239 height 329
drag, startPoint x: 261, startPoint y: 145, endPoint x: 103, endPoint y: 139, distance: 157.7
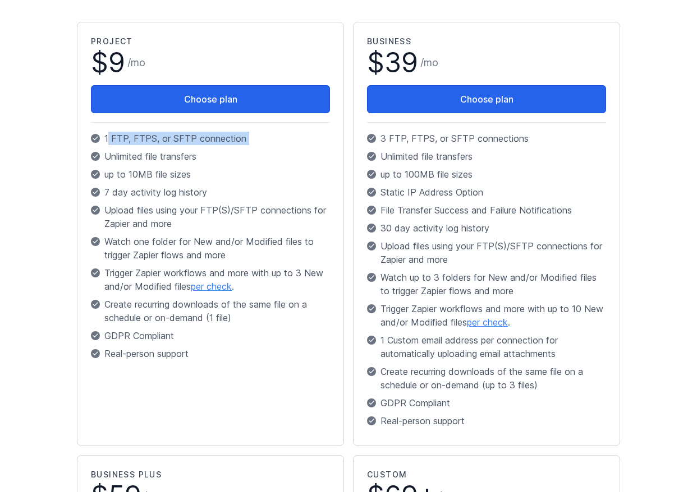
click at [104, 139] on div "Project $ 9 / mo Choose plan 1 FTP, FTPS, or SFTP connection Unlimited file tra…" at bounding box center [210, 200] width 239 height 329
click at [103, 138] on p "1 FTP, FTPS, or SFTP connection" at bounding box center [210, 138] width 239 height 13
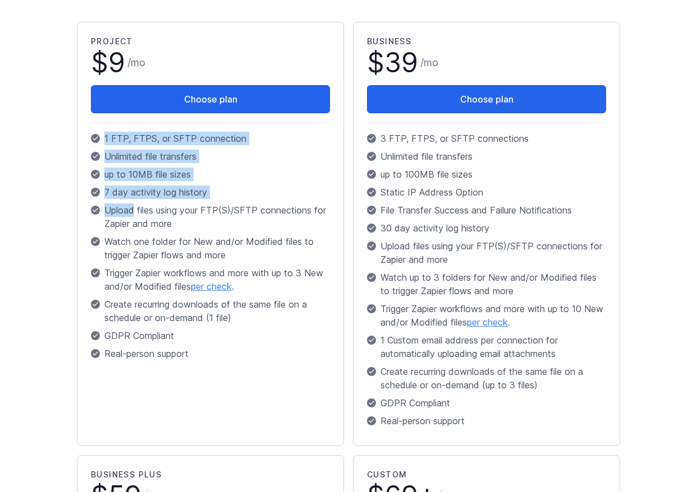
drag, startPoint x: 103, startPoint y: 138, endPoint x: 219, endPoint y: 203, distance: 133.1
click at [219, 203] on div "Project $ 9 / mo Choose plan 1 FTP, FTPS, or SFTP connection Unlimited file tra…" at bounding box center [210, 200] width 239 height 329
click at [219, 204] on p "Upload files using your FTP(S)/SFTP connections for Zapier and more" at bounding box center [210, 217] width 239 height 27
drag, startPoint x: 197, startPoint y: 195, endPoint x: 133, endPoint y: 147, distance: 79.7
click at [135, 150] on div "Project $ 9 / mo Choose plan 1 FTP, FTPS, or SFTP connection Unlimited file tra…" at bounding box center [210, 200] width 239 height 329
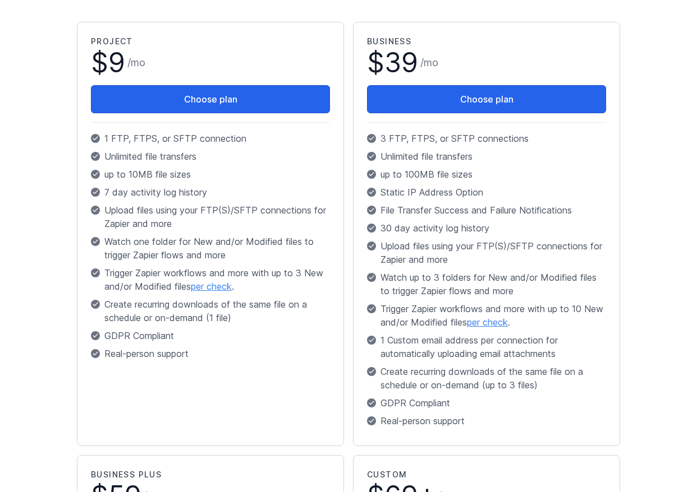
click at [131, 145] on div "Project $ 9 / mo Choose plan 1 FTP, FTPS, or SFTP connection Unlimited file tra…" at bounding box center [210, 200] width 239 height 329
click at [112, 135] on p "1 FTP, FTPS, or SFTP connection" at bounding box center [210, 138] width 239 height 13
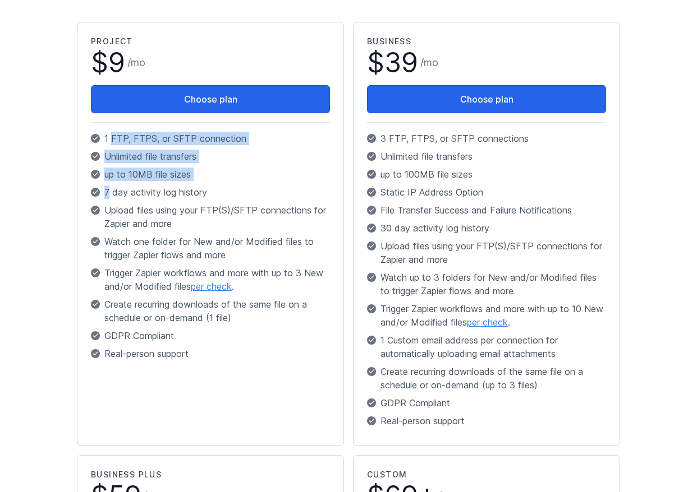
drag, startPoint x: 112, startPoint y: 135, endPoint x: 246, endPoint y: 188, distance: 144.5
click at [246, 188] on div "Project $ 9 / mo Choose plan 1 FTP, FTPS, or SFTP connection Unlimited file tra…" at bounding box center [210, 200] width 239 height 329
click at [246, 188] on p "7 day activity log history" at bounding box center [210, 192] width 239 height 13
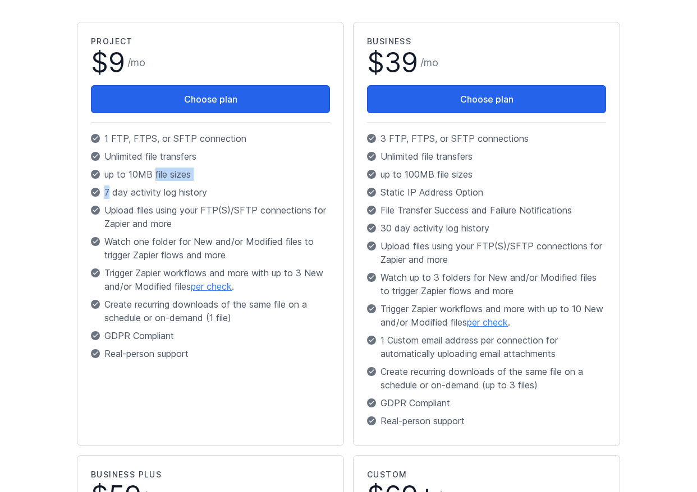
drag, startPoint x: 246, startPoint y: 188, endPoint x: 131, endPoint y: 164, distance: 118.0
click at [132, 165] on div "Project $ 9 / mo Choose plan 1 FTP, FTPS, or SFTP connection Unlimited file tra…" at bounding box center [210, 200] width 239 height 329
click at [131, 164] on div "Project $ 9 / mo Choose plan 1 FTP, FTPS, or SFTP connection Unlimited file tra…" at bounding box center [210, 200] width 239 height 329
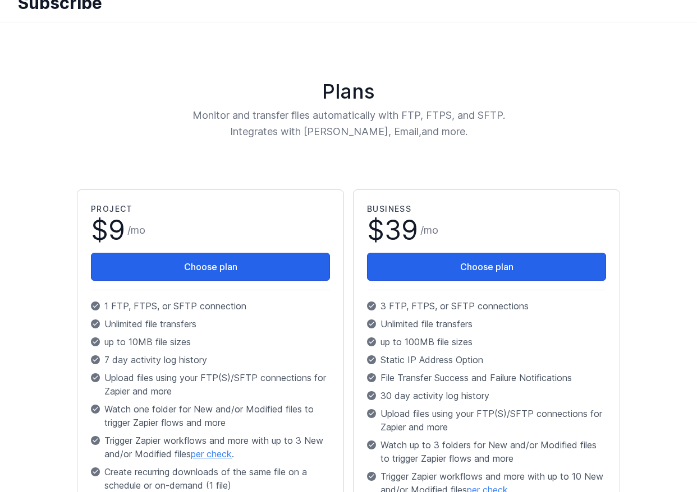
scroll to position [56, 0]
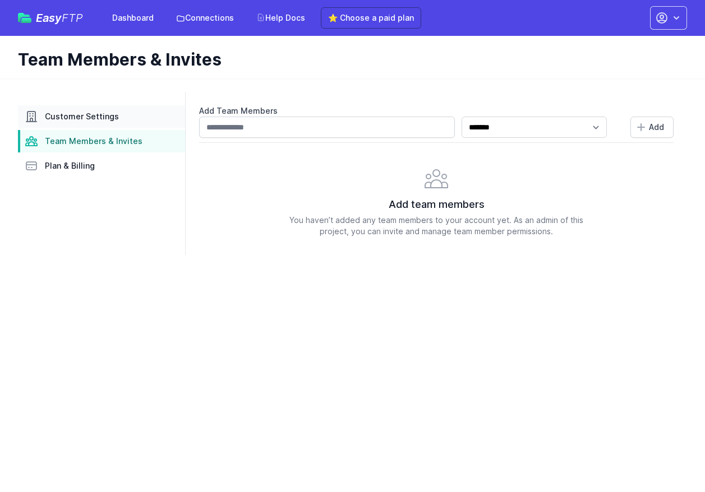
click at [92, 118] on span "Customer Settings" at bounding box center [82, 116] width 74 height 11
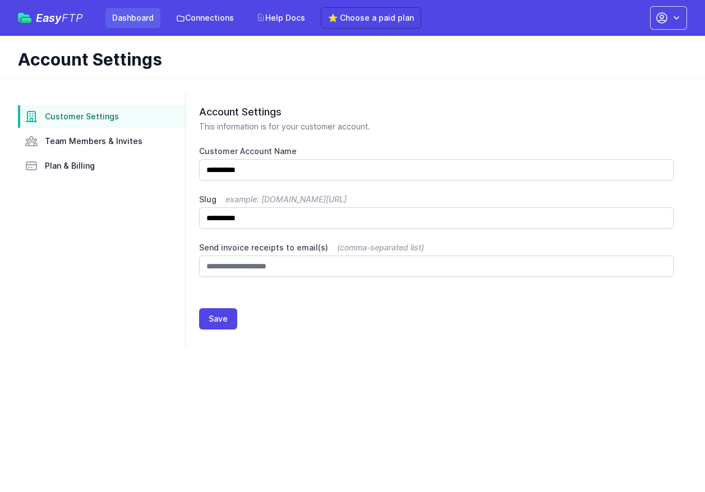
click at [135, 22] on link "Dashboard" at bounding box center [132, 18] width 55 height 20
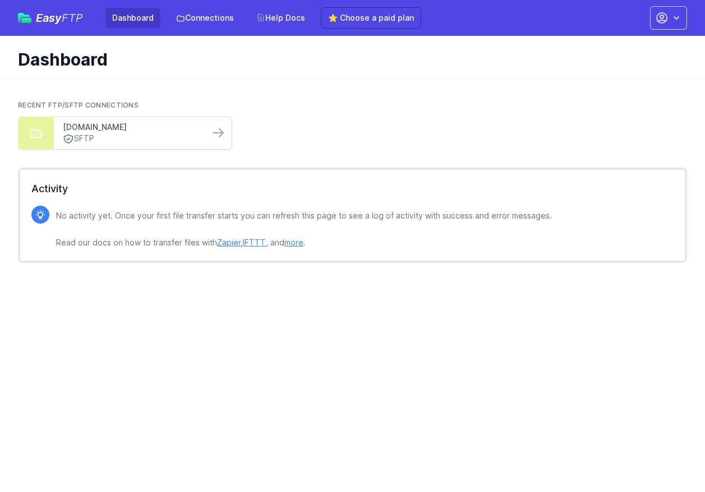
click at [109, 132] on link "[DOMAIN_NAME]" at bounding box center [131, 127] width 137 height 11
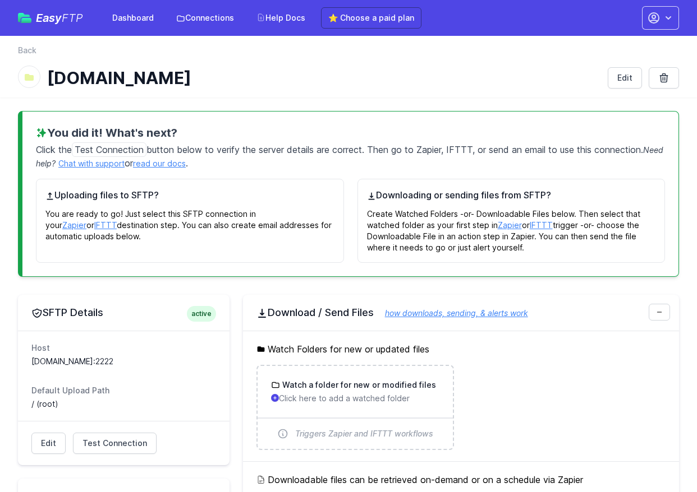
click at [41, 18] on span "Easy FTP" at bounding box center [59, 17] width 47 height 11
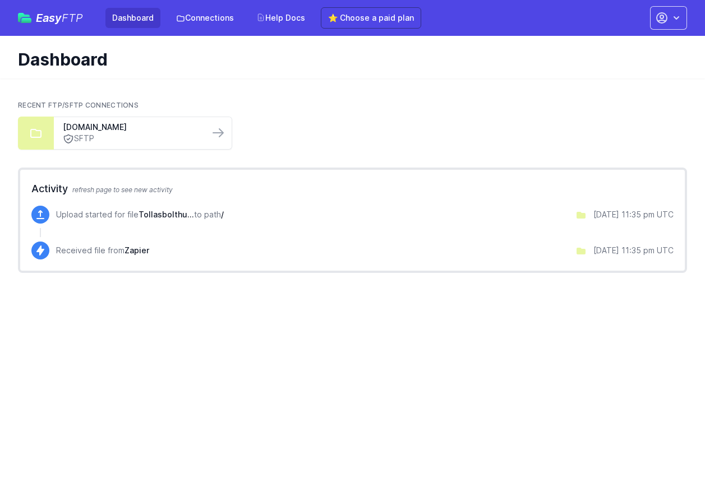
click at [84, 214] on p "Upload started for file Tollasbolthu... to path /" at bounding box center [140, 214] width 168 height 11
drag, startPoint x: 84, startPoint y: 214, endPoint x: 229, endPoint y: 229, distance: 146.1
click at [229, 229] on div "Upload started for file Tollasbolthu... to path / [DATE] 11:35 pm UTC" at bounding box center [352, 224] width 642 height 36
click at [230, 229] on div "Upload started for file Tollasbolthu... to path / [DATE] 11:35 pm UTC" at bounding box center [352, 224] width 642 height 36
click at [156, 216] on span "Tollasbolthu..." at bounding box center [167, 215] width 56 height 10
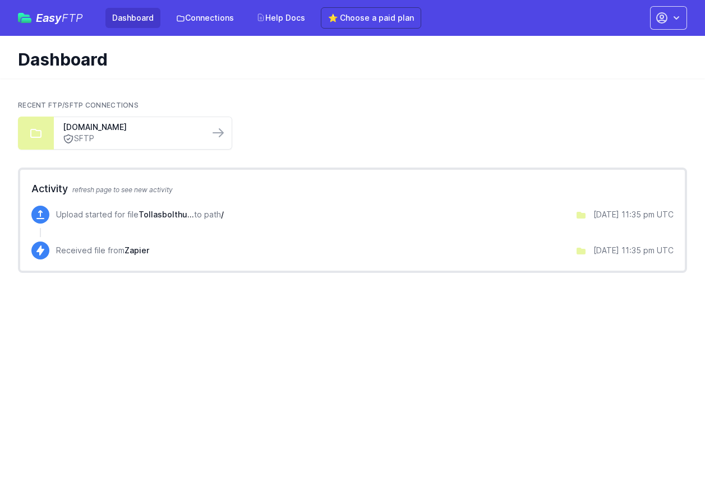
drag, startPoint x: 156, startPoint y: 216, endPoint x: 224, endPoint y: 224, distance: 68.2
click at [224, 224] on div "Upload started for file Tollasbolthu... to path /" at bounding box center [140, 216] width 168 height 15
click at [135, 216] on p "Upload started for file Tollasbolthu... to path /" at bounding box center [140, 214] width 168 height 11
drag, startPoint x: 135, startPoint y: 216, endPoint x: 196, endPoint y: 215, distance: 61.2
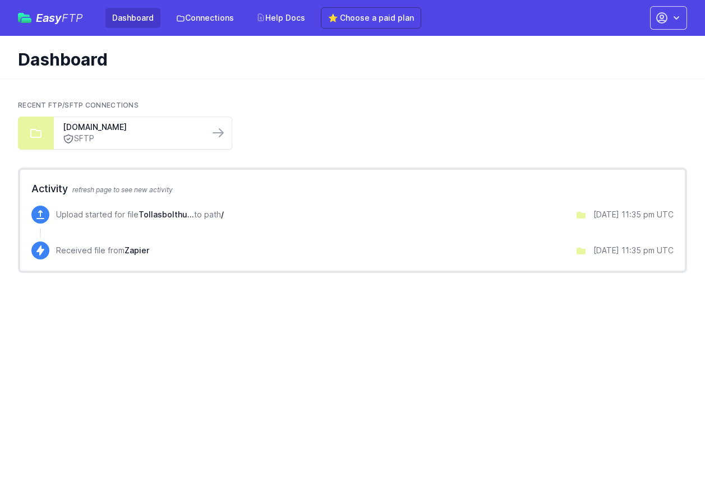
click at [196, 215] on p "Upload started for file Tollasbolthu... to path /" at bounding box center [140, 214] width 168 height 11
click at [139, 213] on p "Upload started for file Tollasbolthu... to path /" at bounding box center [140, 214] width 168 height 11
drag, startPoint x: 139, startPoint y: 213, endPoint x: 196, endPoint y: 214, distance: 57.8
click at [196, 214] on p "Upload started for file Tollasbolthu... to path /" at bounding box center [140, 214] width 168 height 11
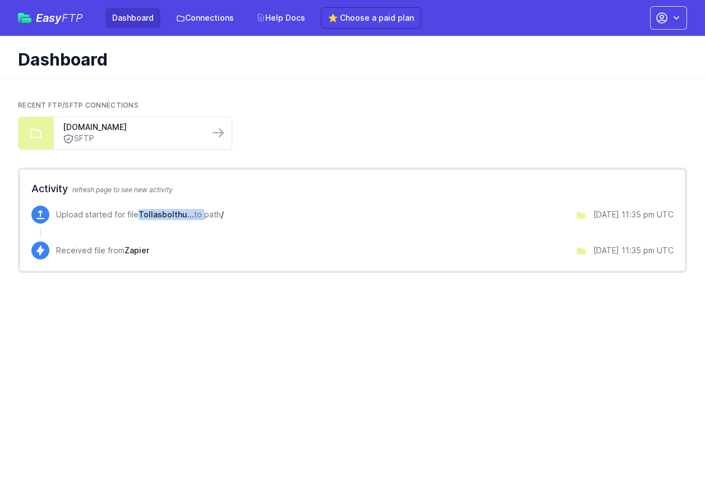
click at [196, 214] on p "Upload started for file Tollasbolthu... to path /" at bounding box center [140, 214] width 168 height 11
drag, startPoint x: 150, startPoint y: 214, endPoint x: 235, endPoint y: 222, distance: 85.6
click at [235, 221] on div "Upload started for file Tollasbolthu... to path / 8/13/2025 11:35 pm UTC" at bounding box center [364, 215] width 617 height 18
click at [235, 222] on div "Upload started for file Tollasbolthu... to path / 8/13/2025 11:35 pm UTC" at bounding box center [364, 215] width 617 height 18
drag, startPoint x: 167, startPoint y: 223, endPoint x: 274, endPoint y: 210, distance: 107.4
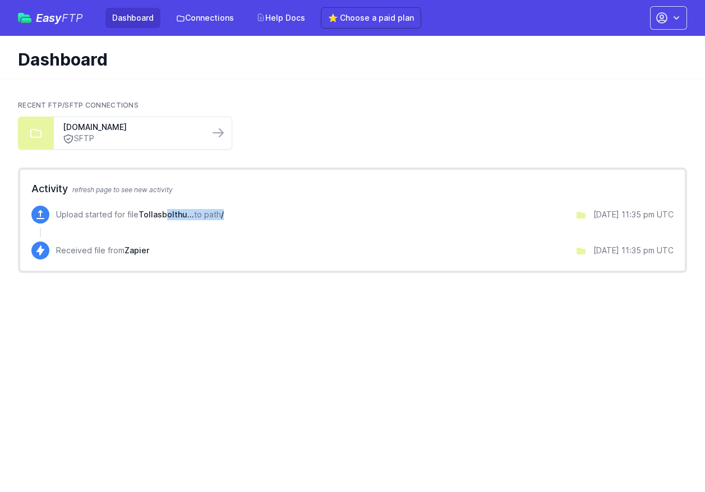
click at [273, 210] on div "Upload started for file Tollasbolthu... to path / 8/13/2025 11:35 pm UTC" at bounding box center [364, 215] width 617 height 18
click at [274, 210] on div "Upload started for file Tollasbolthu... to path / 8/13/2025 11:35 pm UTC" at bounding box center [364, 215] width 617 height 18
click at [163, 213] on span "Tollasbolthu..." at bounding box center [167, 215] width 56 height 10
drag, startPoint x: 163, startPoint y: 213, endPoint x: 253, endPoint y: 211, distance: 90.9
click at [253, 211] on div "Upload started for file Tollasbolthu... to path / 8/13/2025 11:35 pm UTC" at bounding box center [364, 215] width 617 height 18
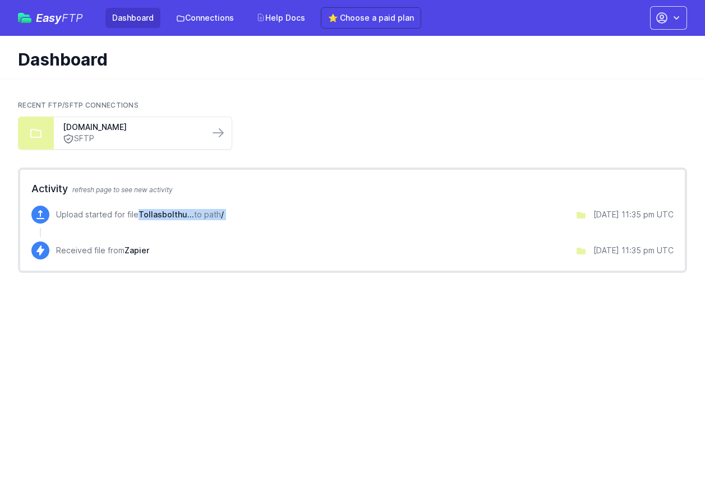
click at [254, 211] on div "Upload started for file Tollasbolthu... to path / 8/13/2025 11:35 pm UTC" at bounding box center [364, 215] width 617 height 18
click at [214, 138] on icon at bounding box center [217, 132] width 13 height 13
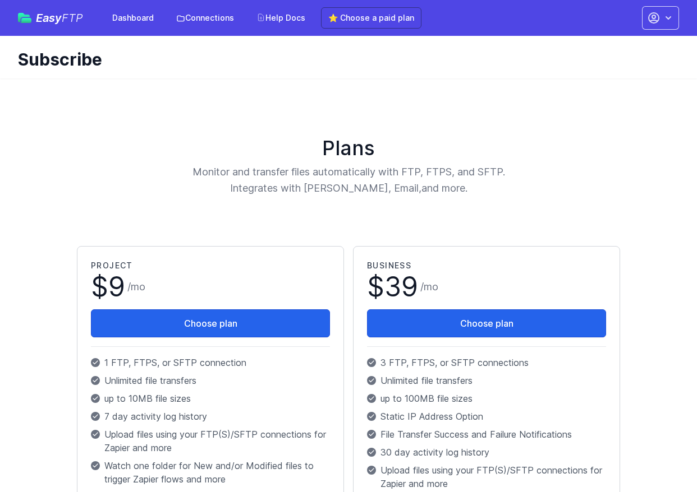
drag, startPoint x: 182, startPoint y: 119, endPoint x: 467, endPoint y: 194, distance: 294.1
click at [467, 194] on p "Monitor and transfer files automatically with FTP, FTPS, and SFTP. Integrates w…" at bounding box center [348, 180] width 368 height 33
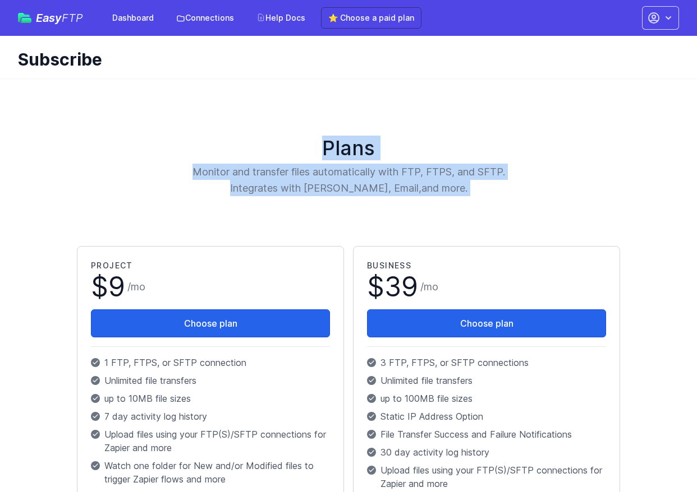
drag, startPoint x: 467, startPoint y: 194, endPoint x: 236, endPoint y: 130, distance: 239.3
drag, startPoint x: 251, startPoint y: 132, endPoint x: 471, endPoint y: 187, distance: 225.9
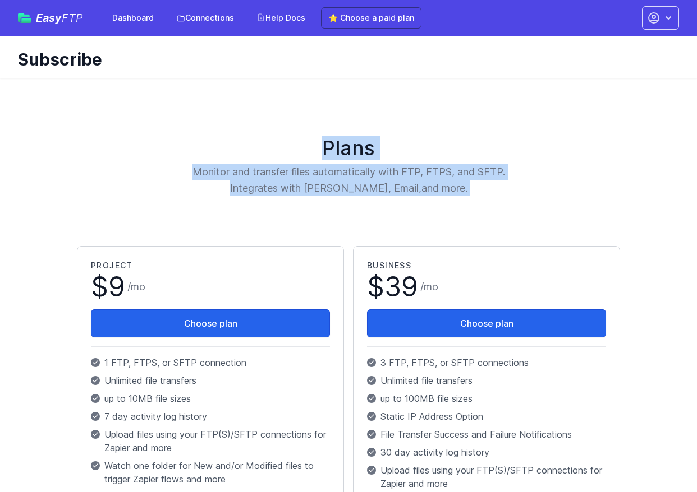
click at [471, 187] on p "Monitor and transfer files automatically with FTP, FTPS, and SFTP. Integrates w…" at bounding box center [348, 180] width 368 height 33
drag, startPoint x: 471, startPoint y: 187, endPoint x: 297, endPoint y: 130, distance: 183.0
drag, startPoint x: 294, startPoint y: 128, endPoint x: 473, endPoint y: 184, distance: 188.0
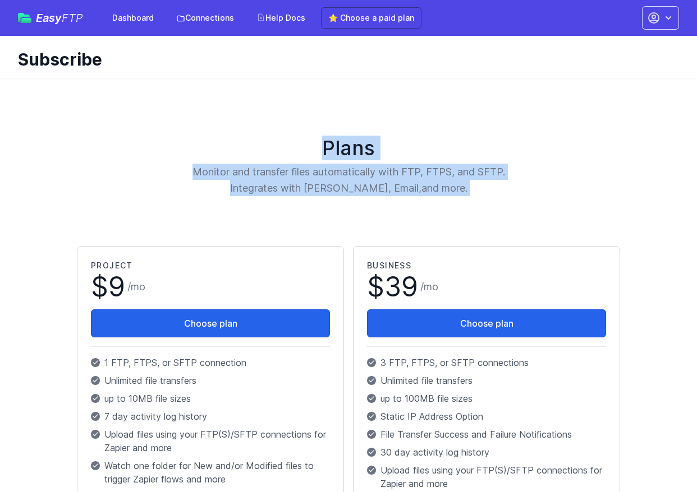
click at [473, 184] on p "Monitor and transfer files automatically with FTP, FTPS, and SFTP. Integrates w…" at bounding box center [348, 180] width 368 height 33
drag, startPoint x: 473, startPoint y: 184, endPoint x: 259, endPoint y: 127, distance: 222.3
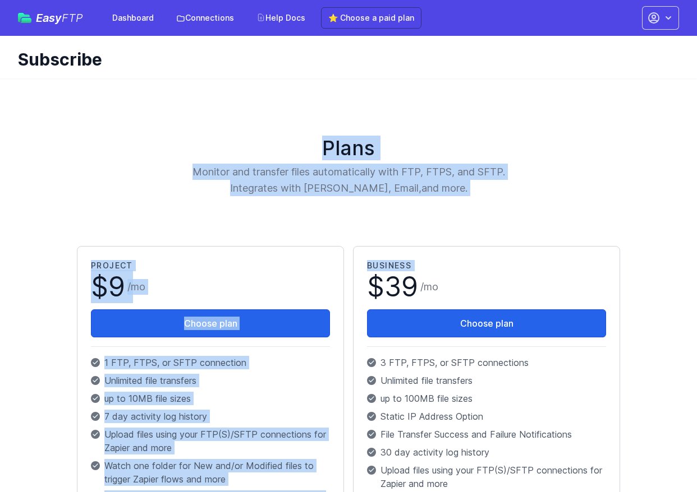
drag, startPoint x: 257, startPoint y: 127, endPoint x: 551, endPoint y: 201, distance: 303.0
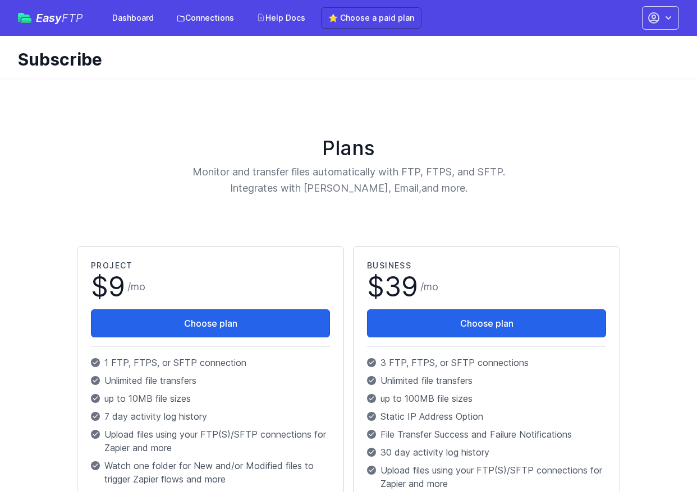
click at [132, 165] on div "Plans Monitor and transfer files automatically with FTP, FTPS, and SFTP. Integr…" at bounding box center [348, 167] width 552 height 60
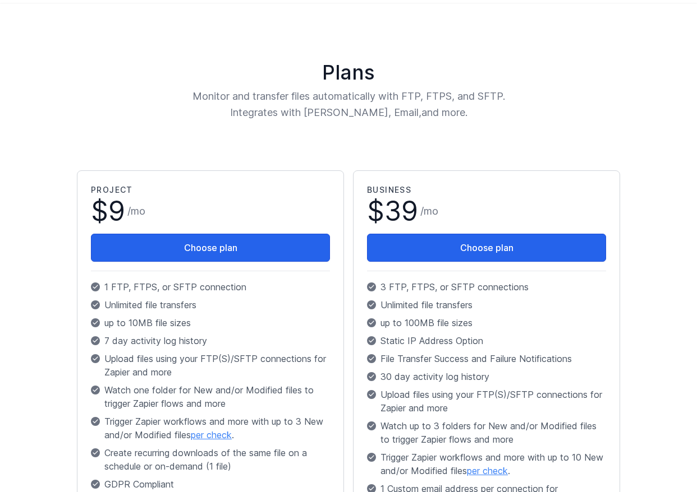
scroll to position [168, 0]
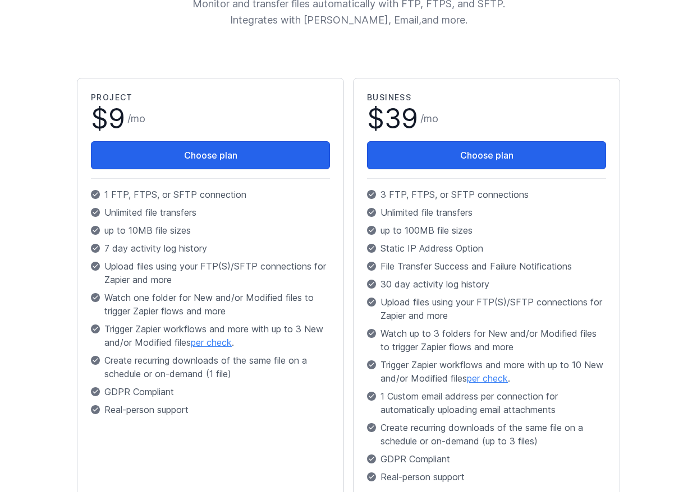
click at [98, 198] on span at bounding box center [95, 194] width 9 height 9
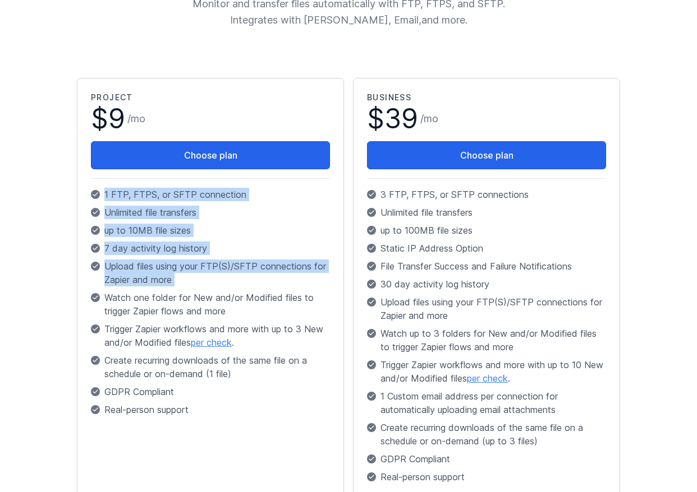
drag, startPoint x: 98, startPoint y: 198, endPoint x: 285, endPoint y: 282, distance: 205.8
click at [285, 282] on div "Project $ 9 / mo Choose plan 1 FTP, FTPS, or SFTP connection Unlimited file tra…" at bounding box center [210, 256] width 239 height 329
click at [285, 282] on p "Upload files using your FTP(S)/SFTP connections for Zapier and more" at bounding box center [210, 273] width 239 height 27
drag, startPoint x: 285, startPoint y: 282, endPoint x: 110, endPoint y: 187, distance: 199.8
click at [110, 187] on div "Project $ 9 / mo Choose plan 1 FTP, FTPS, or SFTP connection Unlimited file tra…" at bounding box center [210, 256] width 239 height 329
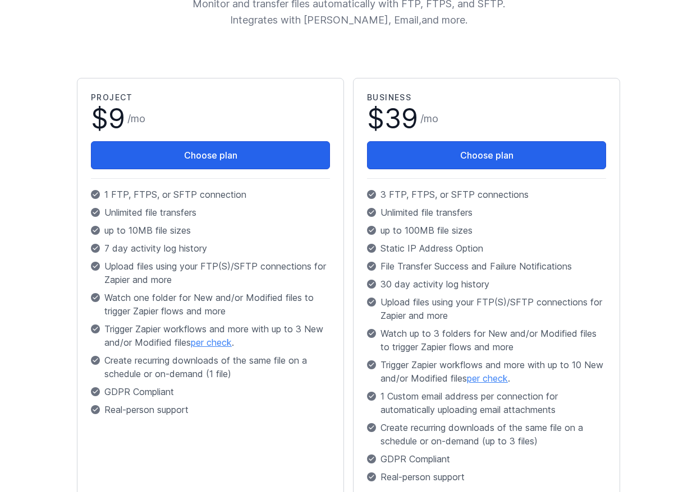
click at [110, 187] on div "Project $ 9 / mo Choose plan 1 FTP, FTPS, or SFTP connection Unlimited file tra…" at bounding box center [210, 256] width 239 height 329
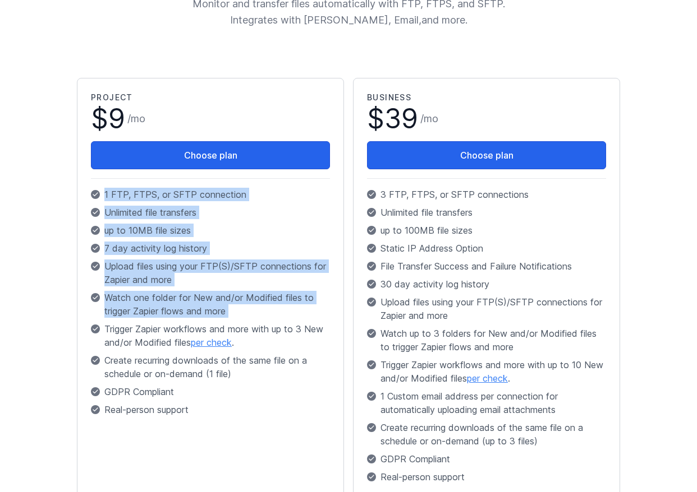
drag, startPoint x: 110, startPoint y: 187, endPoint x: 270, endPoint y: 317, distance: 206.5
click at [270, 317] on div "Project $ 9 / mo Choose plan 1 FTP, FTPS, or SFTP connection Unlimited file tra…" at bounding box center [210, 256] width 239 height 329
click at [270, 317] on p "Watch one folder for New and/or Modified files to trigger Zapier flows and more" at bounding box center [210, 304] width 239 height 27
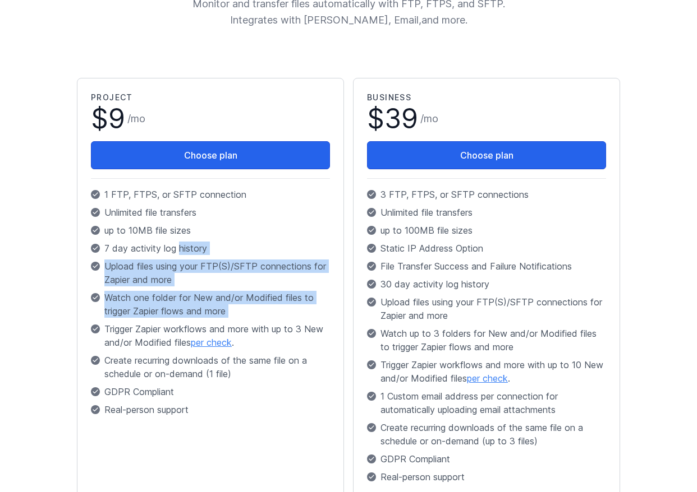
drag, startPoint x: 270, startPoint y: 317, endPoint x: 191, endPoint y: 251, distance: 103.1
click at [192, 251] on div "Project $ 9 / mo Choose plan 1 FTP, FTPS, or SFTP connection Unlimited file tra…" at bounding box center [210, 256] width 239 height 329
click at [191, 251] on p "7 day activity log history" at bounding box center [210, 248] width 239 height 13
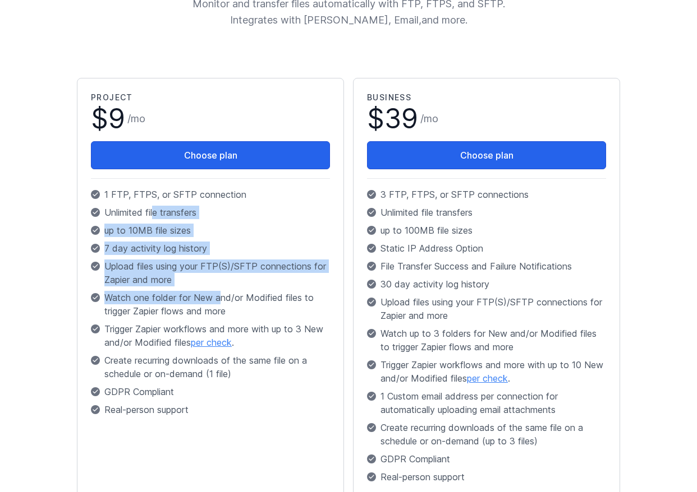
drag, startPoint x: 157, startPoint y: 215, endPoint x: 223, endPoint y: 293, distance: 102.3
click at [223, 293] on div "Project $ 9 / mo Choose plan 1 FTP, FTPS, or SFTP connection Unlimited file tra…" at bounding box center [210, 256] width 239 height 329
click at [223, 293] on p "Watch one folder for New and/or Modified files to trigger Zapier flows and more" at bounding box center [210, 304] width 239 height 27
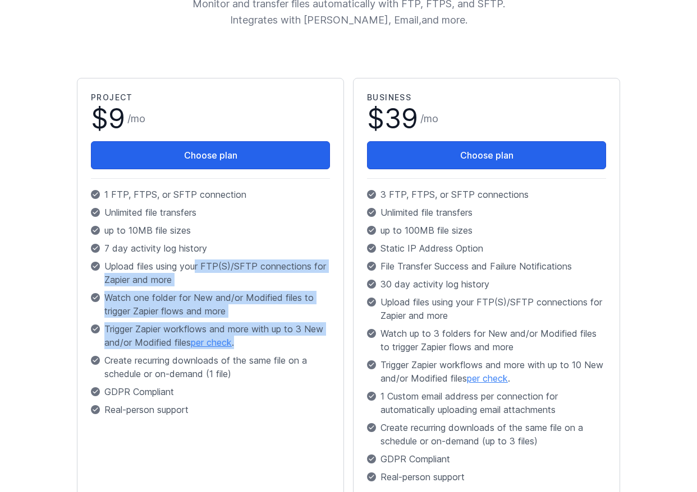
drag, startPoint x: 215, startPoint y: 282, endPoint x: 308, endPoint y: 343, distance: 111.4
click at [308, 343] on div "Project $ 9 / mo Choose plan 1 FTP, FTPS, or SFTP connection Unlimited file tra…" at bounding box center [210, 256] width 239 height 329
click at [308, 343] on span "Trigger Zapier workflows and more with up to 3 New and/or Modified files per ch…" at bounding box center [216, 335] width 225 height 27
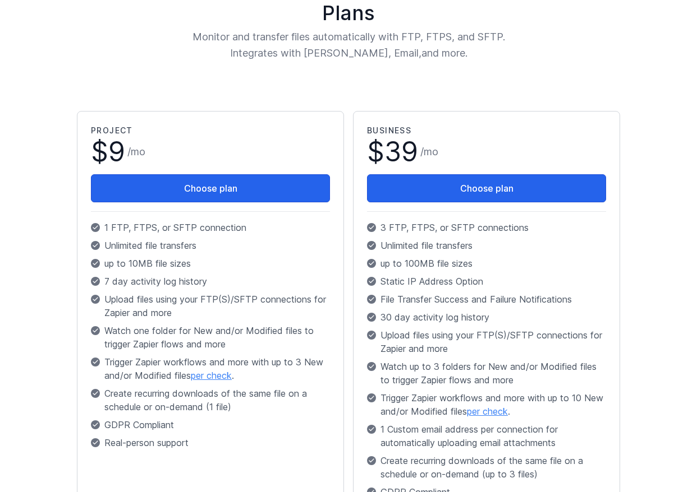
scroll to position [0, 0]
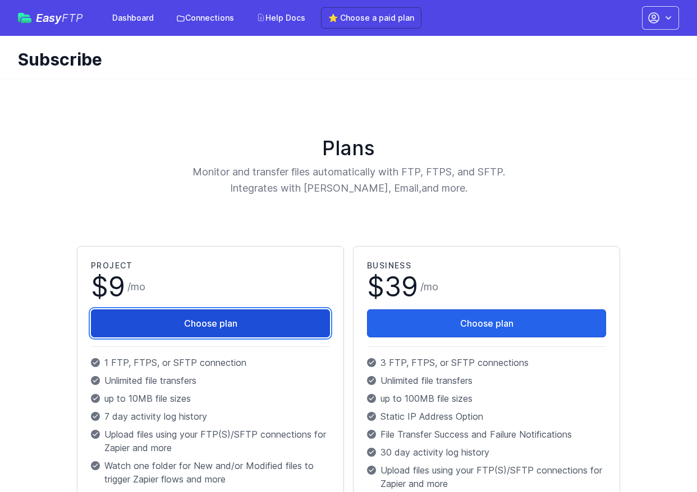
click at [210, 315] on button "Choose plan" at bounding box center [210, 324] width 239 height 28
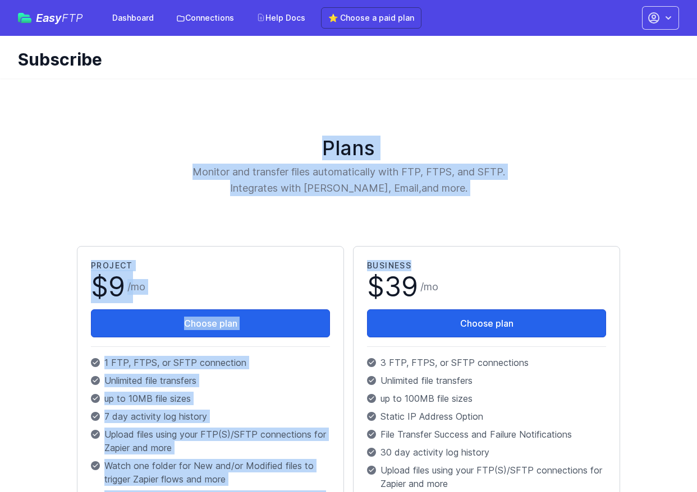
drag, startPoint x: 361, startPoint y: 164, endPoint x: 506, endPoint y: 200, distance: 149.6
drag, startPoint x: 505, startPoint y: 199, endPoint x: 268, endPoint y: 141, distance: 244.7
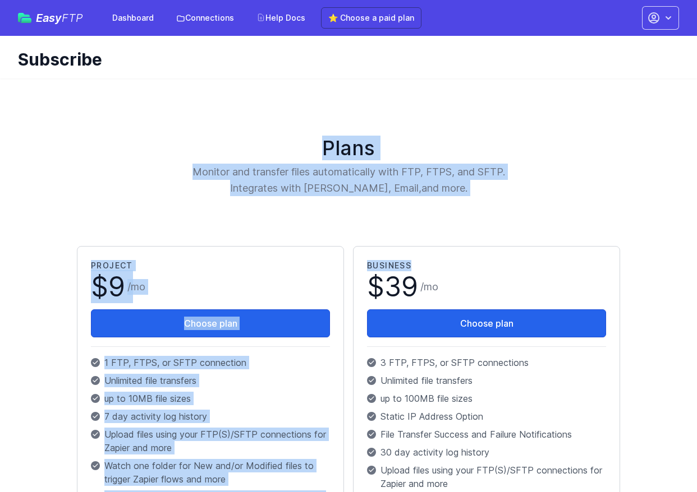
click at [268, 141] on h1 "Plans" at bounding box center [348, 148] width 552 height 22
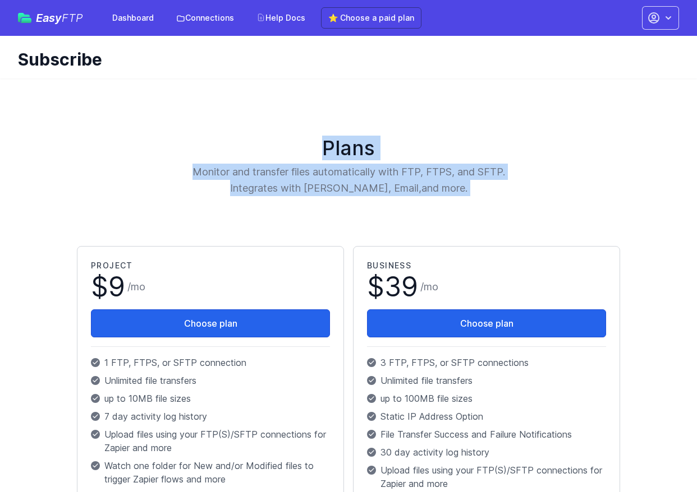
drag, startPoint x: 268, startPoint y: 141, endPoint x: 459, endPoint y: 195, distance: 199.4
click at [457, 195] on div "Plans Monitor and transfer files automatically with FTP, FTPS, and SFTP. Integr…" at bounding box center [348, 167] width 552 height 60
click at [459, 195] on p "Monitor and transfer files automatically with FTP, FTPS, and SFTP. Integrates w…" at bounding box center [348, 180] width 368 height 33
drag, startPoint x: 462, startPoint y: 196, endPoint x: 263, endPoint y: 131, distance: 208.7
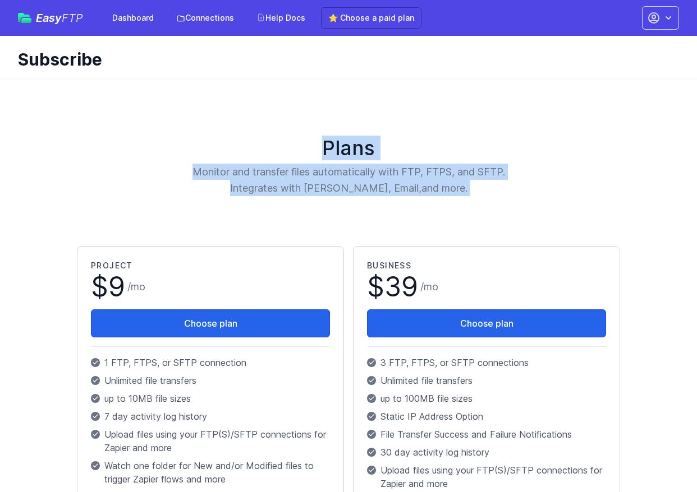
drag, startPoint x: 263, startPoint y: 131, endPoint x: 517, endPoint y: 182, distance: 259.0
click at [517, 182] on p "Monitor and transfer files automatically with FTP, FTPS, and SFTP. Integrates w…" at bounding box center [348, 180] width 368 height 33
drag, startPoint x: 517, startPoint y: 182, endPoint x: 271, endPoint y: 135, distance: 250.6
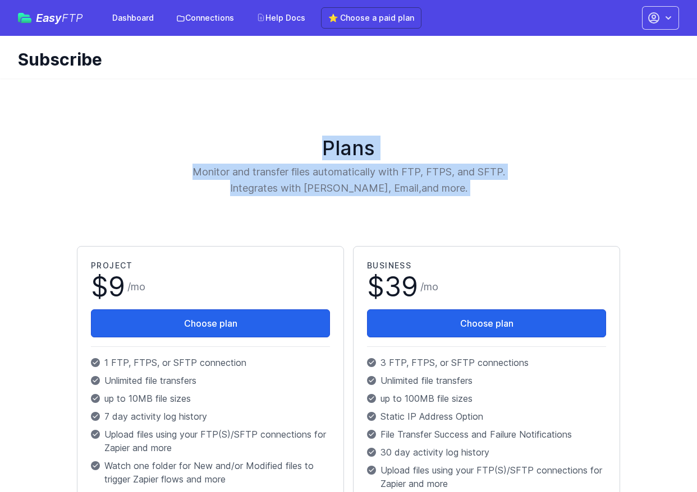
drag, startPoint x: 269, startPoint y: 135, endPoint x: 491, endPoint y: 191, distance: 229.2
click at [491, 191] on p "Monitor and transfer files automatically with FTP, FTPS, and SFTP. Integrates w…" at bounding box center [348, 180] width 368 height 33
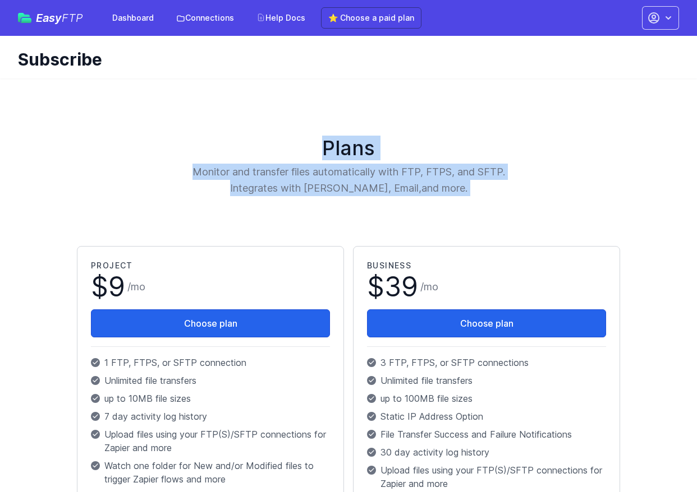
drag, startPoint x: 491, startPoint y: 191, endPoint x: 243, endPoint y: 135, distance: 254.7
drag, startPoint x: 243, startPoint y: 135, endPoint x: 456, endPoint y: 189, distance: 219.8
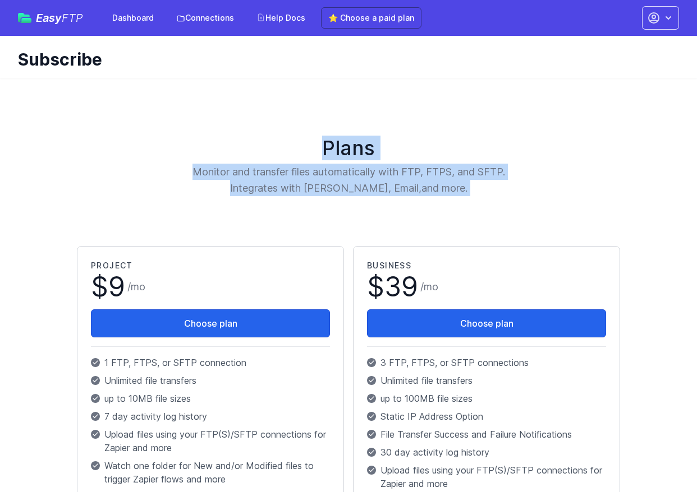
click at [456, 189] on p "Monitor and transfer files automatically with FTP, FTPS, and SFTP. Integrates w…" at bounding box center [348, 180] width 368 height 33
drag, startPoint x: 456, startPoint y: 189, endPoint x: 237, endPoint y: 131, distance: 226.9
drag, startPoint x: 236, startPoint y: 130, endPoint x: 499, endPoint y: 193, distance: 270.4
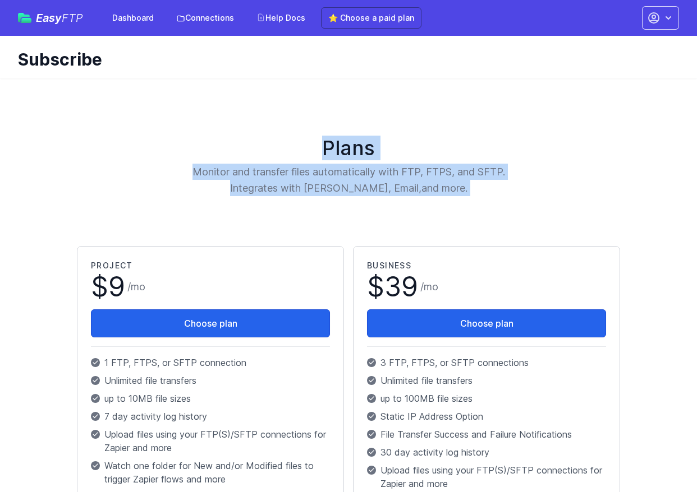
click at [499, 193] on p "Monitor and transfer files automatically with FTP, FTPS, and SFTP. Integrates w…" at bounding box center [348, 180] width 368 height 33
drag, startPoint x: 499, startPoint y: 193, endPoint x: 239, endPoint y: 130, distance: 267.1
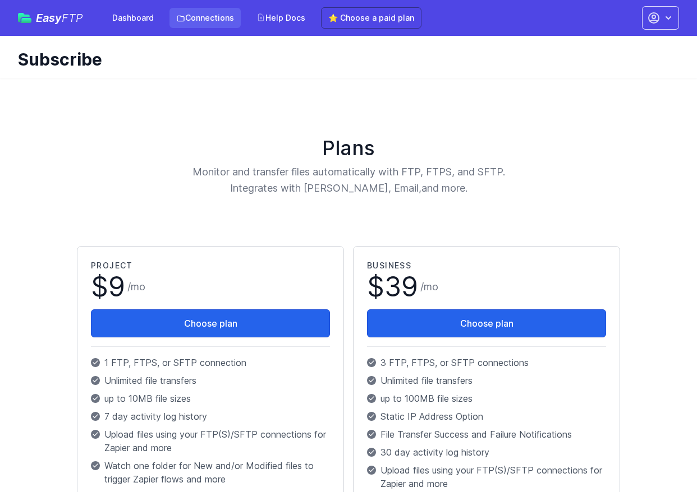
click at [212, 19] on link "Connections" at bounding box center [204, 18] width 71 height 20
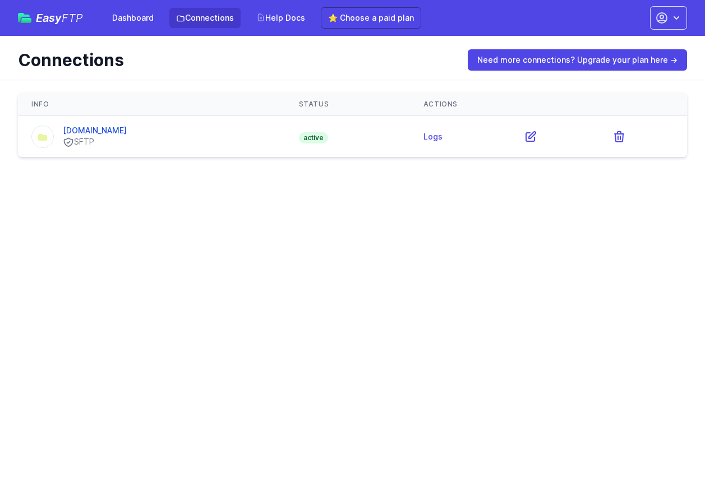
click at [231, 142] on div "[DOMAIN_NAME] SFTP" at bounding box center [151, 136] width 241 height 23
click at [136, 21] on link "Dashboard" at bounding box center [132, 18] width 55 height 20
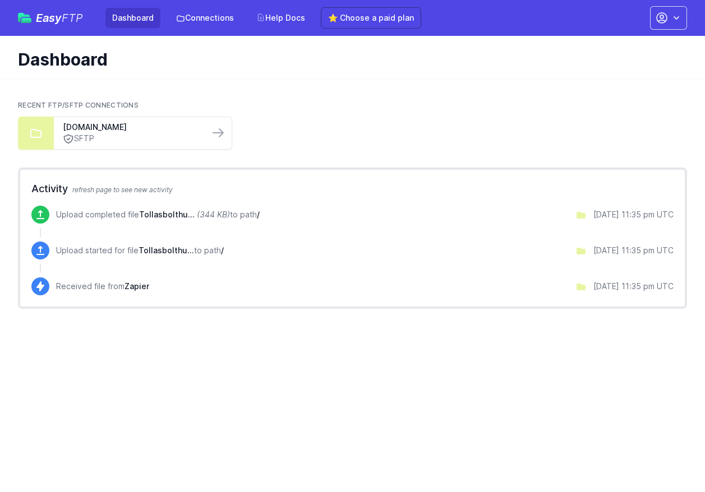
click at [131, 210] on p "Upload completed file Tollasbolthu... (344 KB) to path /" at bounding box center [158, 214] width 204 height 11
click at [168, 213] on span "Tollasbolthu..." at bounding box center [167, 215] width 56 height 10
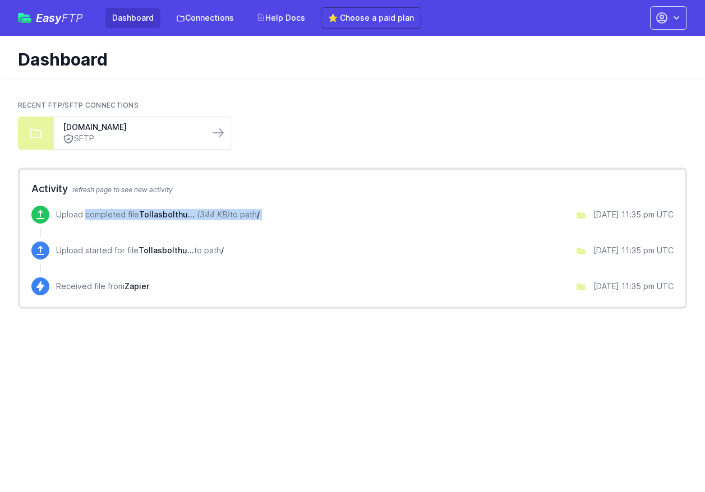
click at [168, 212] on span "Tollasbolthu..." at bounding box center [167, 215] width 56 height 10
click at [409, 234] on div "Upload completed file Tollasbolthu... (344 KB) to path / [DATE] 11:35 pm UTC" at bounding box center [352, 224] width 642 height 36
click at [671, 20] on icon "button" at bounding box center [676, 17] width 11 height 11
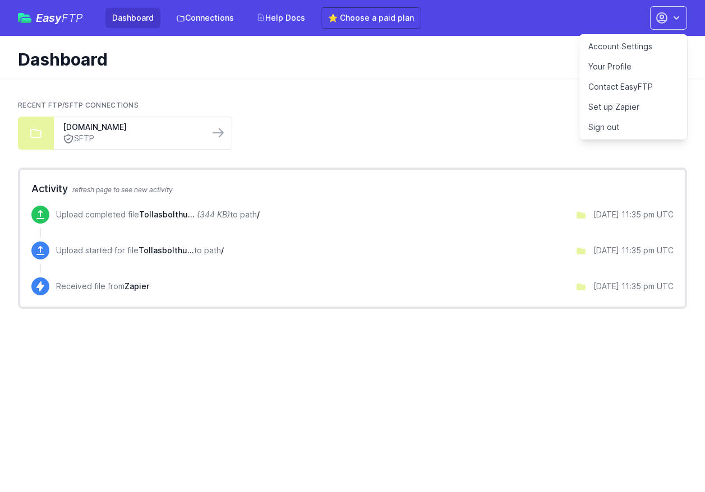
click at [599, 50] on link "Account Settings" at bounding box center [633, 46] width 108 height 20
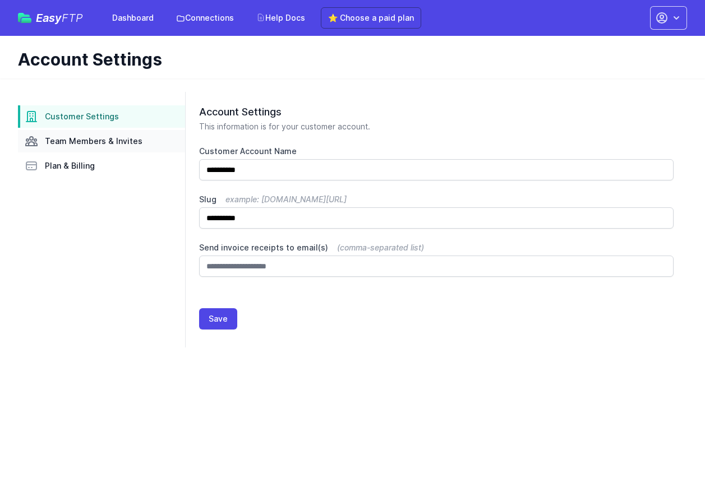
click at [85, 146] on span "Team Members & Invites" at bounding box center [94, 141] width 98 height 11
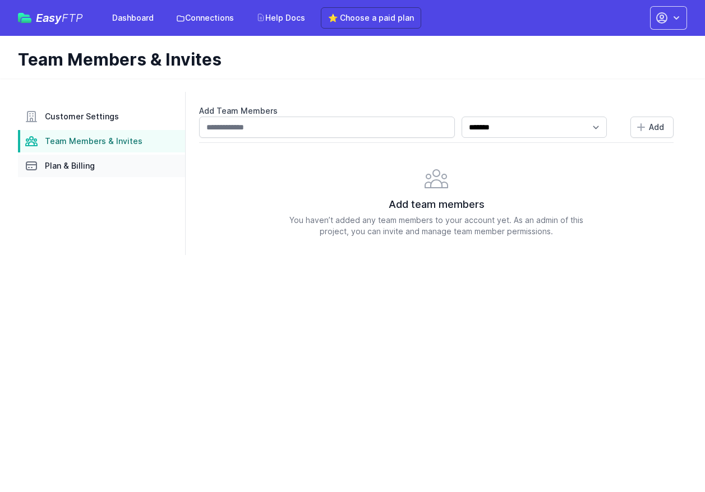
click at [100, 169] on link "Plan & Billing" at bounding box center [101, 166] width 167 height 22
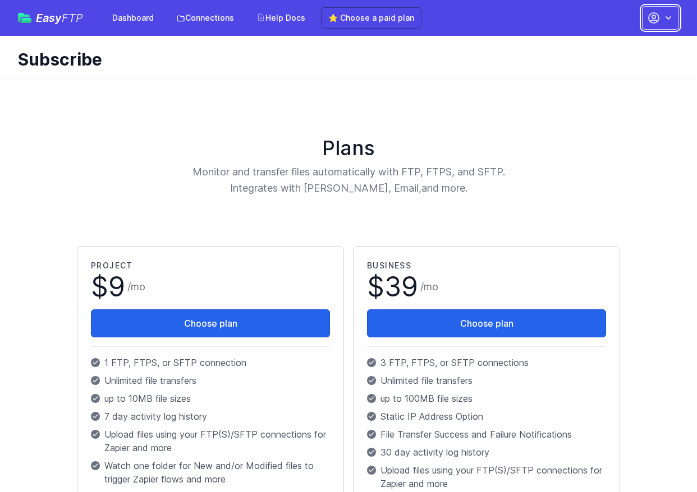
click at [652, 14] on icon "button" at bounding box center [653, 17] width 13 height 13
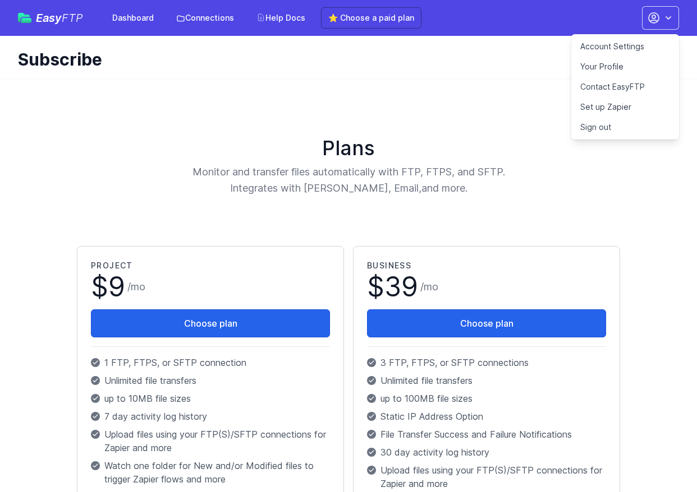
click at [617, 64] on link "Your Profile" at bounding box center [625, 67] width 108 height 20
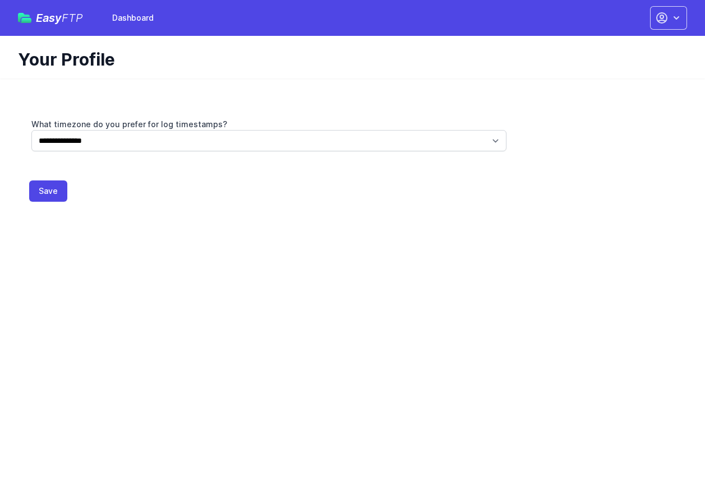
click at [649, 25] on div "Dashboard Contact EasyFTP Set up Zapier Sign out" at bounding box center [665, 18] width 44 height 24
click at [670, 19] on button "button" at bounding box center [668, 18] width 37 height 24
click at [616, 49] on link "Dashboard" at bounding box center [633, 46] width 108 height 20
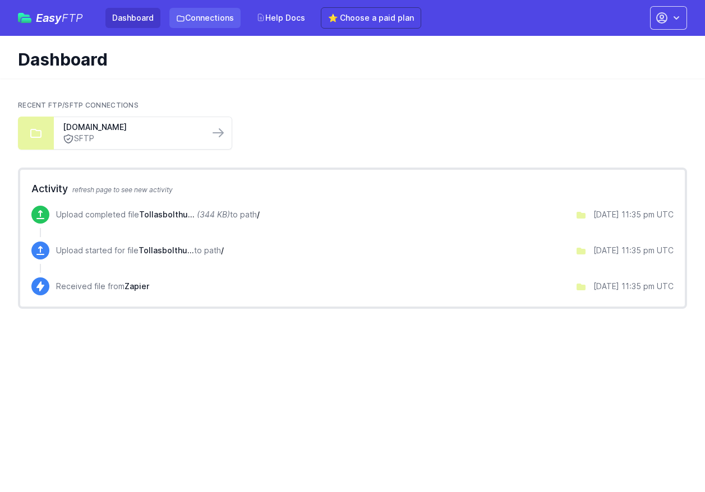
click at [197, 20] on link "Connections" at bounding box center [204, 18] width 71 height 20
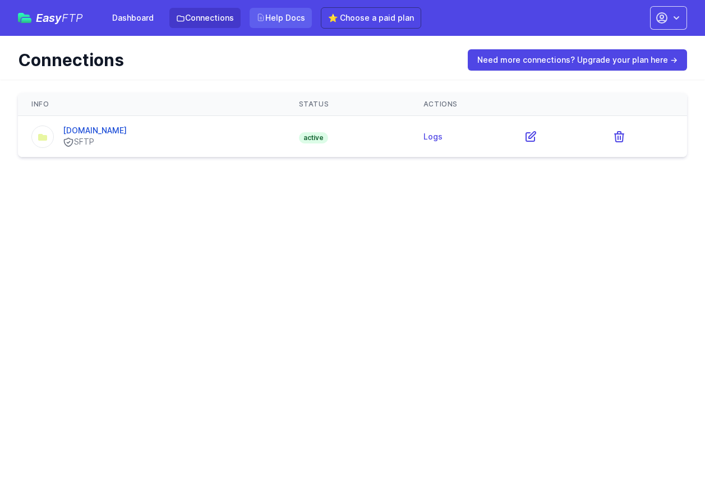
click at [264, 17] on icon at bounding box center [260, 17] width 9 height 9
click at [661, 17] on icon "button" at bounding box center [662, 18] width 10 height 10
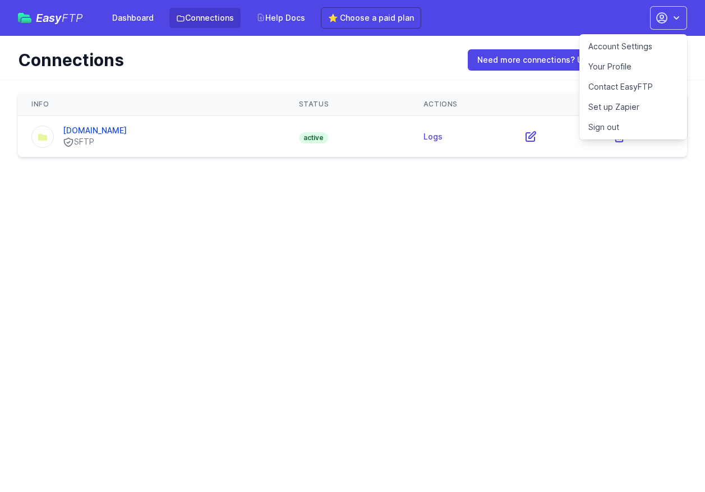
click at [609, 107] on link "Set up Zapier" at bounding box center [633, 107] width 108 height 20
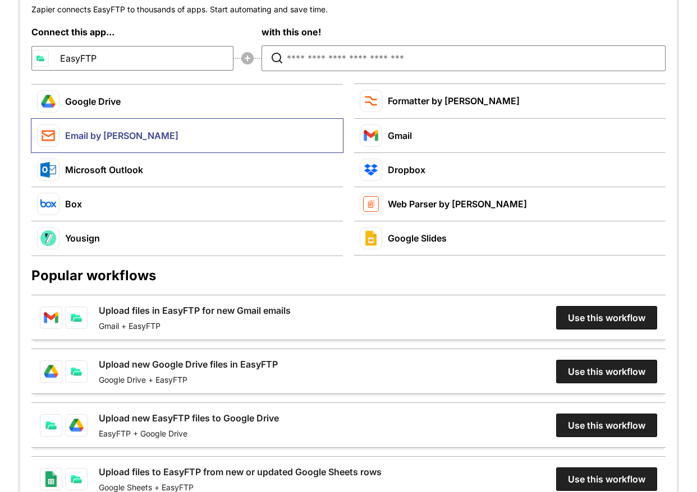
scroll to position [112, 0]
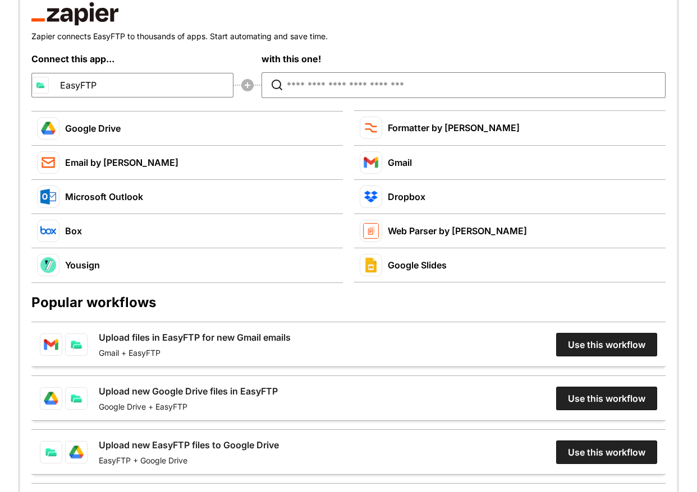
click at [130, 86] on div "Connect this app... EasyFTP with this one!" at bounding box center [348, 75] width 634 height 47
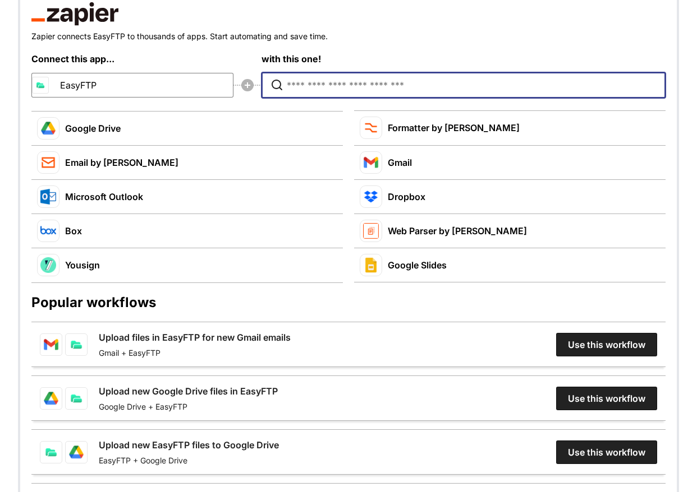
click at [306, 85] on input "Type to search for an app to connect" at bounding box center [466, 85] width 359 height 25
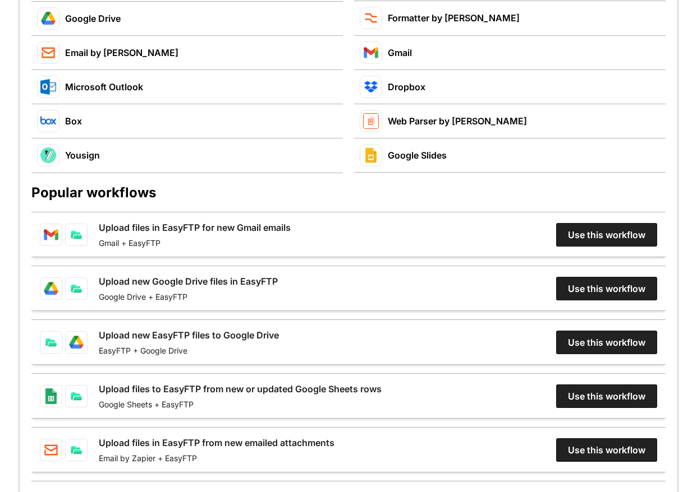
scroll to position [0, 0]
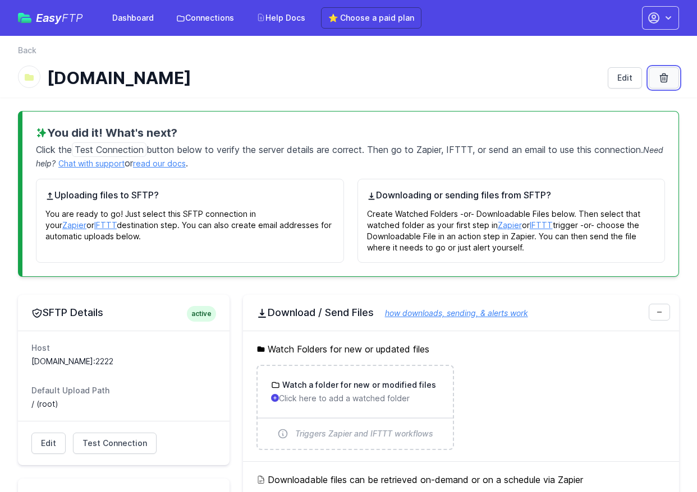
click at [661, 73] on icon at bounding box center [663, 77] width 11 height 11
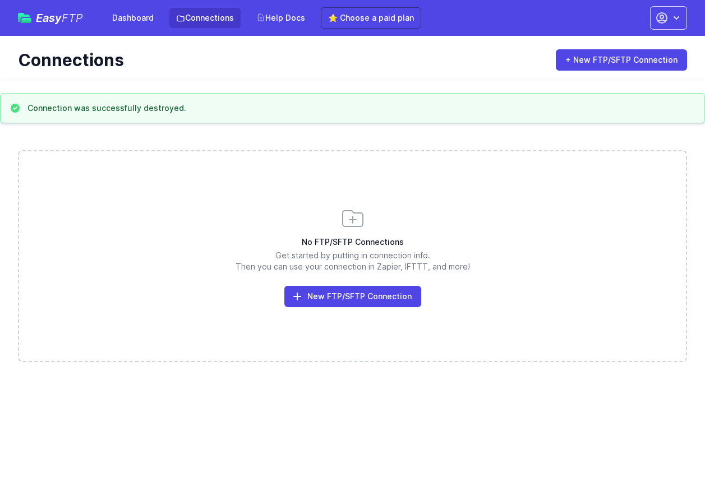
click at [612, 311] on div "No FTP/SFTP Connections Get started by putting in connection info. Then you can…" at bounding box center [352, 256] width 669 height 212
click at [213, 173] on div "No FTP/SFTP Connections Get started by putting in connection info. Then you can…" at bounding box center [352, 256] width 669 height 212
click at [663, 14] on icon "button" at bounding box center [661, 17] width 13 height 13
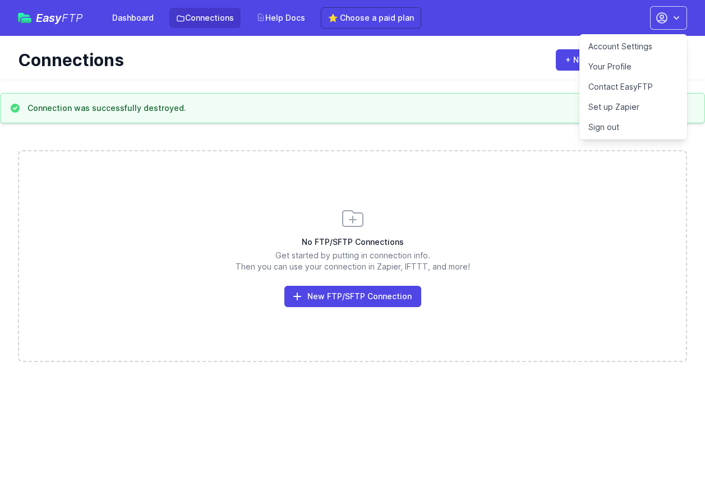
click at [629, 45] on link "Account Settings" at bounding box center [633, 46] width 108 height 20
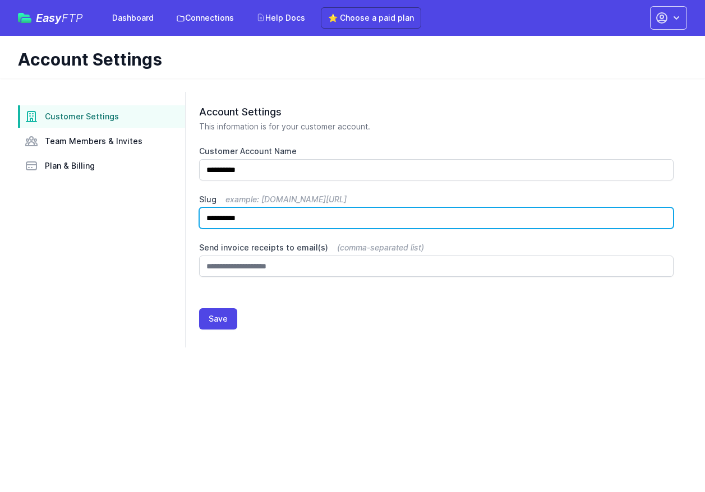
drag, startPoint x: 260, startPoint y: 216, endPoint x: 158, endPoint y: 213, distance: 101.6
click at [161, 213] on div "**********" at bounding box center [352, 220] width 669 height 256
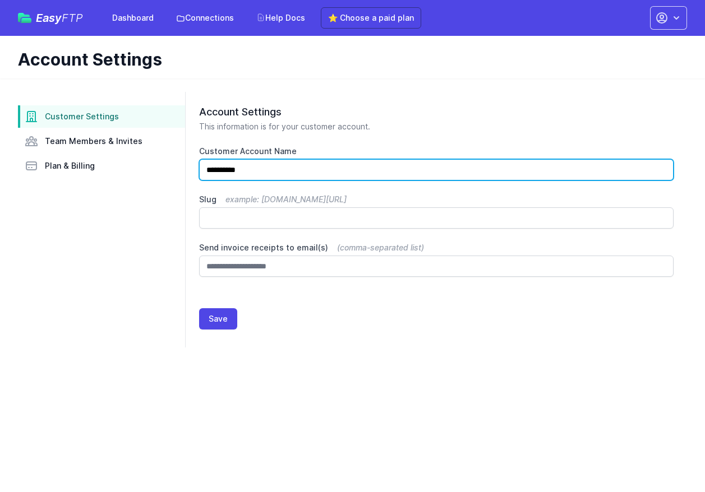
drag, startPoint x: 277, startPoint y: 174, endPoint x: 124, endPoint y: 189, distance: 153.8
click at [112, 172] on div "**********" at bounding box center [352, 220] width 669 height 256
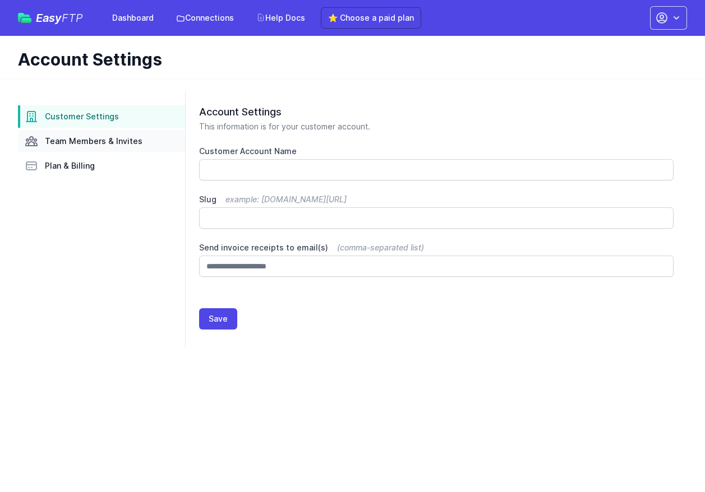
click at [81, 149] on link "Team Members & Invites" at bounding box center [101, 141] width 167 height 22
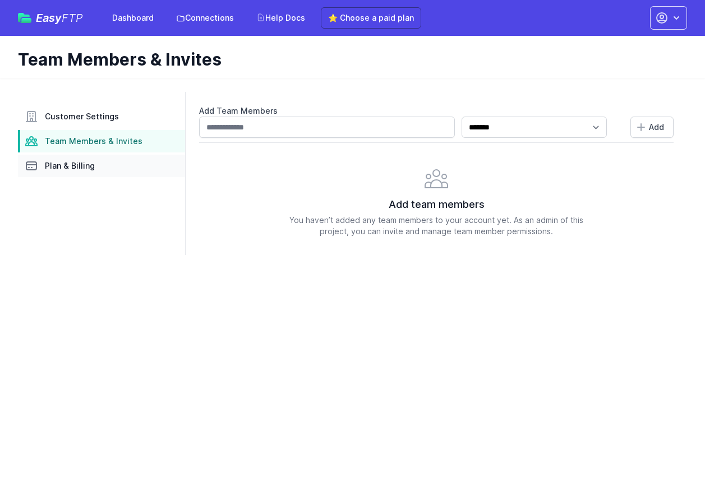
click at [64, 164] on span "Plan & Billing" at bounding box center [70, 165] width 50 height 11
click at [196, 21] on link "Connections" at bounding box center [204, 18] width 71 height 20
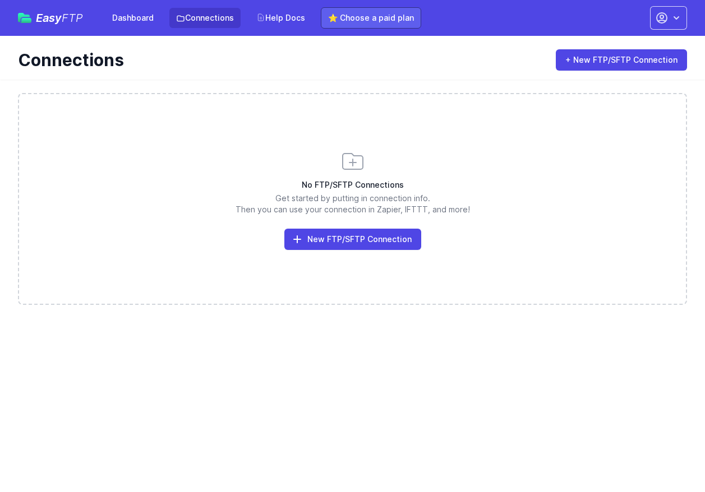
click at [347, 22] on link "⭐ Choose a paid plan" at bounding box center [371, 17] width 100 height 21
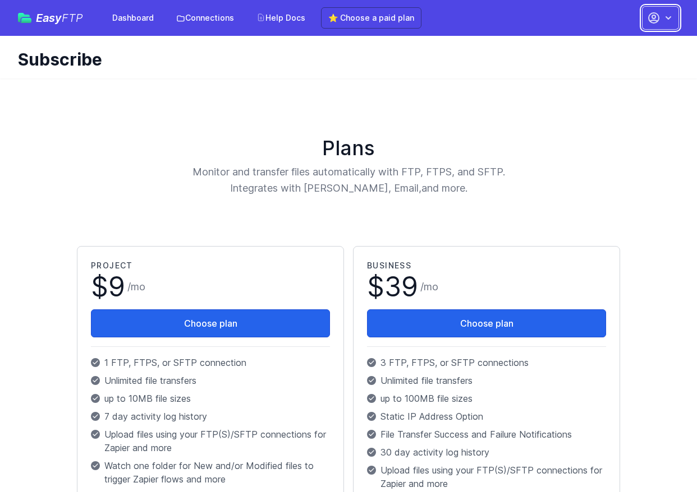
click at [663, 15] on icon "button" at bounding box center [667, 17] width 11 height 11
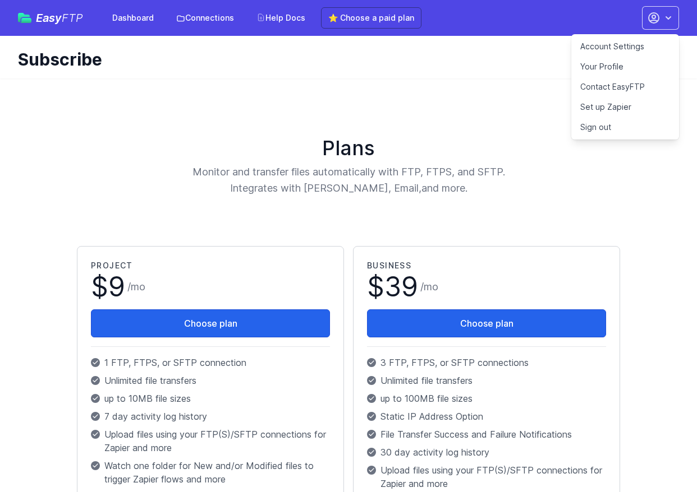
click at [605, 44] on link "Account Settings" at bounding box center [625, 46] width 108 height 20
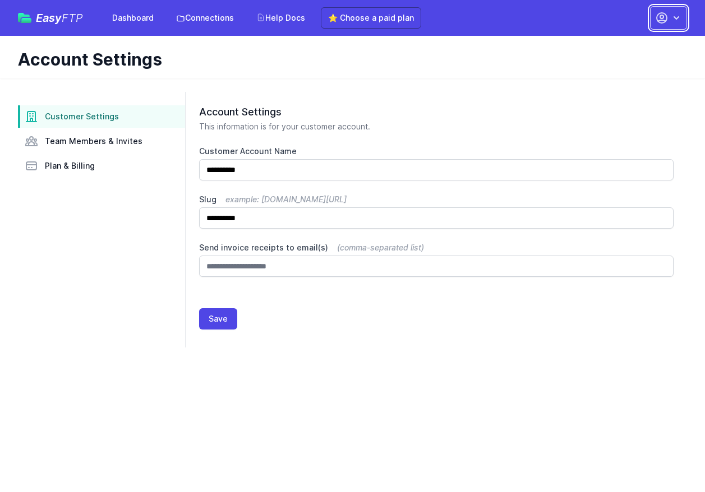
click at [660, 19] on icon "button" at bounding box center [661, 17] width 13 height 13
click at [614, 75] on link "Your Profile" at bounding box center [633, 67] width 108 height 20
click at [638, 93] on link "Contact EasyFTP" at bounding box center [633, 87] width 108 height 20
